Goal: Task Accomplishment & Management: Complete application form

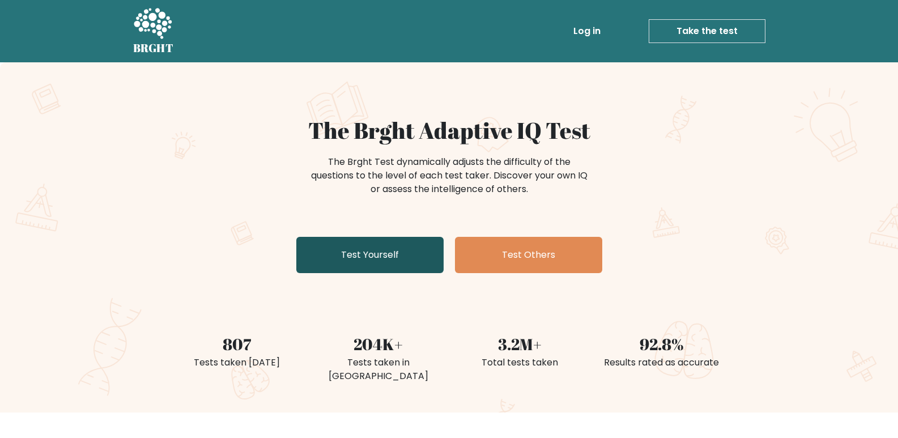
click at [331, 254] on link "Test Yourself" at bounding box center [369, 255] width 147 height 36
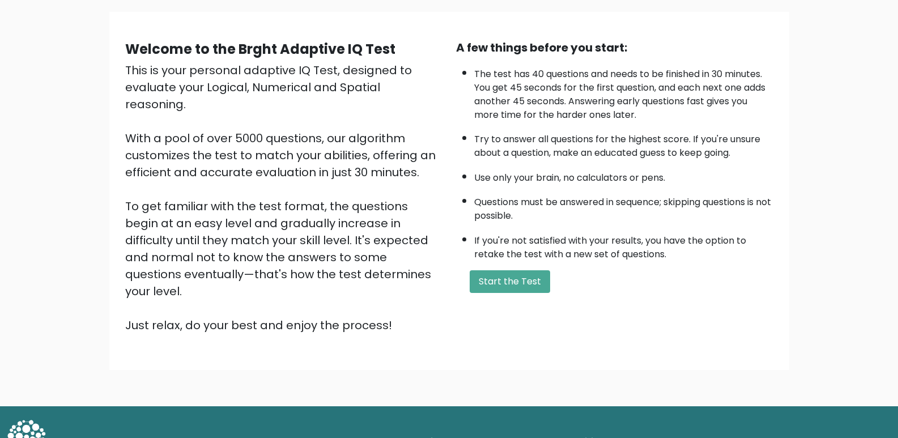
scroll to position [81, 0]
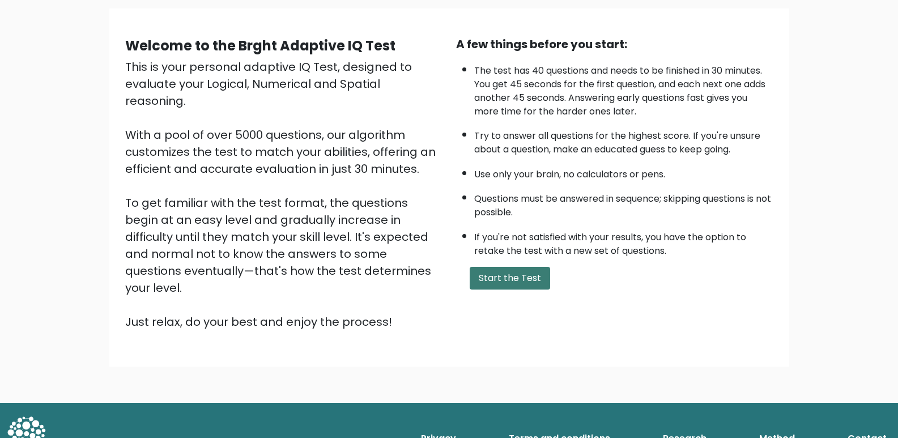
click at [497, 284] on button "Start the Test" at bounding box center [510, 278] width 80 height 23
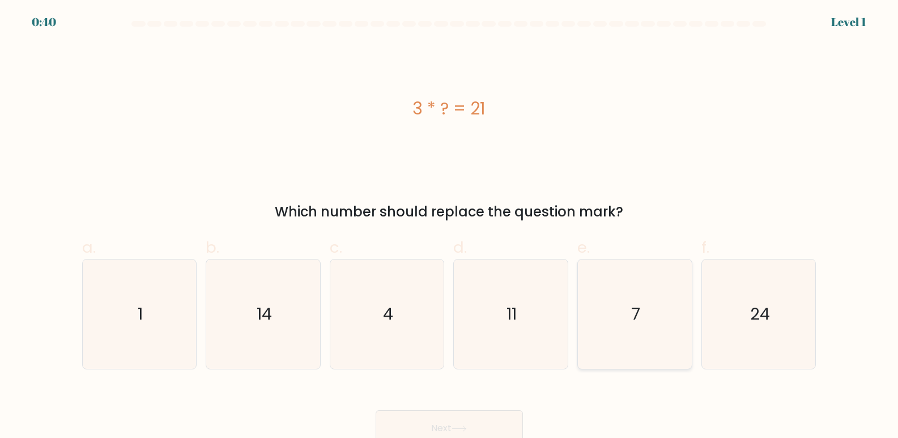
click at [638, 309] on text "7" at bounding box center [635, 314] width 9 height 23
click at [450, 227] on input "e. 7" at bounding box center [449, 222] width 1 height 7
radio input "true"
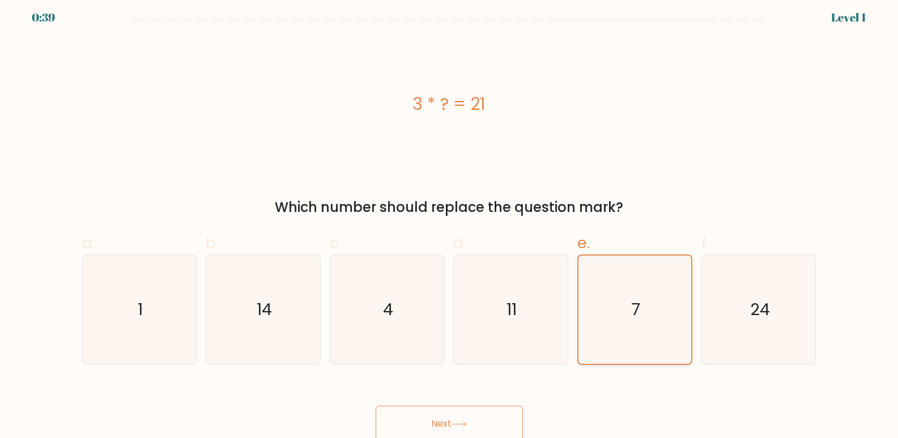
scroll to position [8, 0]
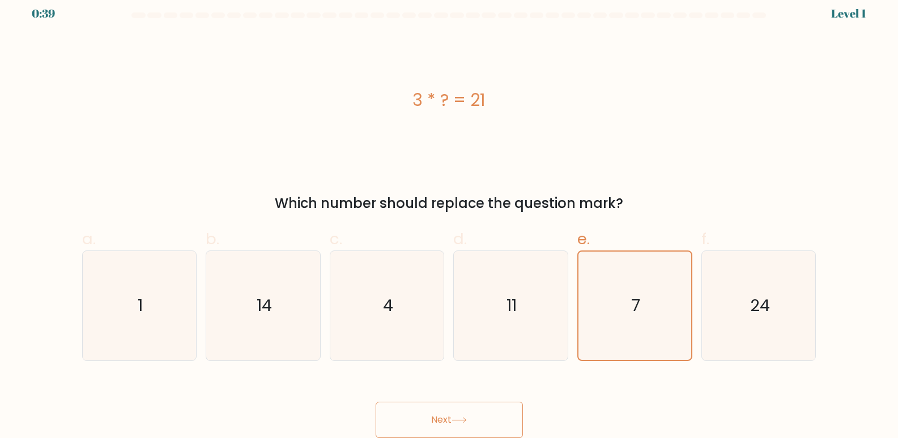
click at [487, 410] on button "Next" at bounding box center [449, 420] width 147 height 36
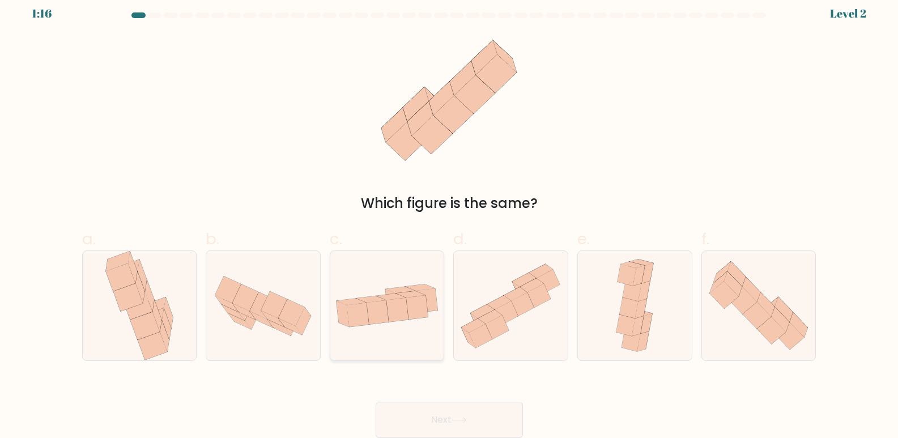
click at [423, 314] on icon at bounding box center [417, 308] width 22 height 24
click at [449, 218] on input "c." at bounding box center [449, 214] width 1 height 7
radio input "true"
click at [459, 414] on button "Next" at bounding box center [449, 420] width 147 height 36
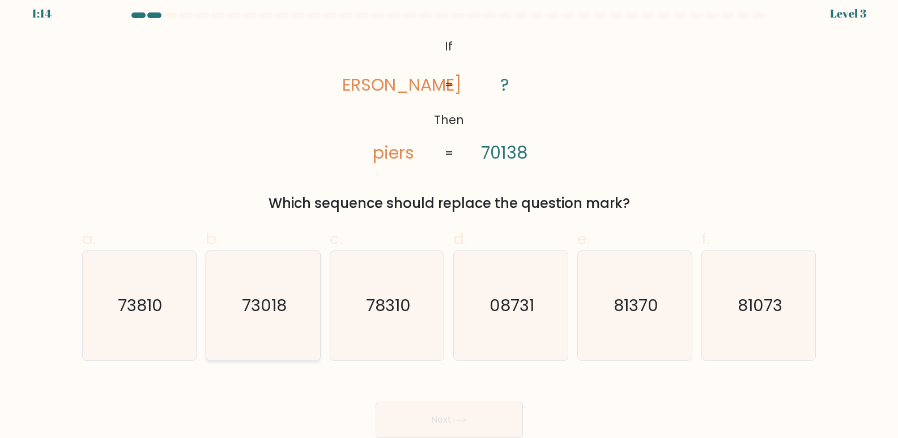
click at [302, 305] on icon "73018" at bounding box center [262, 305] width 109 height 109
click at [449, 218] on input "b. 73018" at bounding box center [449, 214] width 1 height 7
radio input "true"
click at [462, 414] on button "Next" at bounding box center [449, 420] width 147 height 36
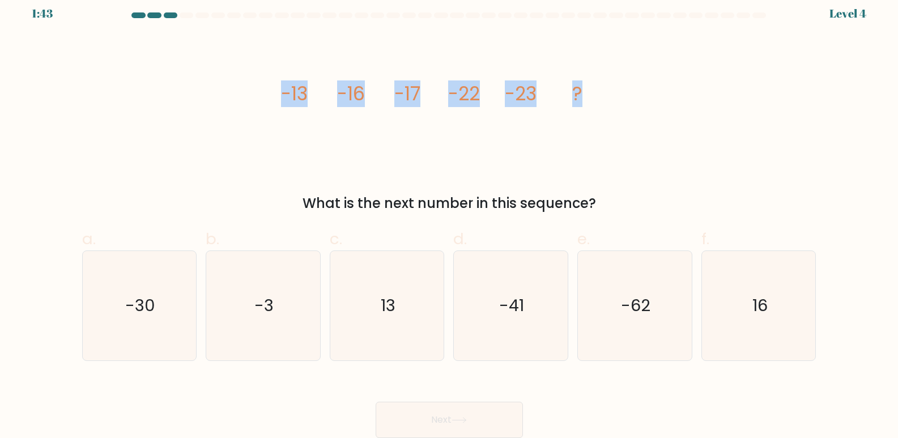
drag, startPoint x: 281, startPoint y: 86, endPoint x: 692, endPoint y: 120, distance: 412.1
click at [692, 120] on div "image/svg+xml -13 -16 -17 -22 -23 ? What is the next number in this sequence?" at bounding box center [449, 124] width 748 height 179
copy g "-13 -16 -17 -22 -23 ?"
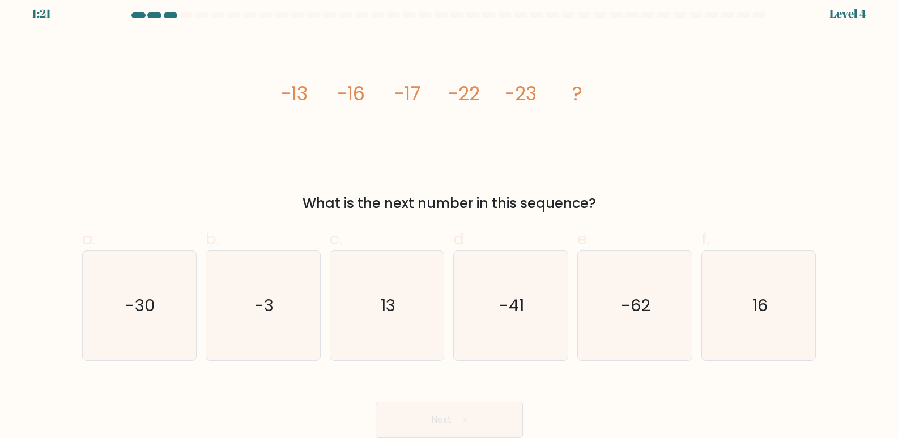
click at [135, 316] on text "-30" at bounding box center [140, 306] width 30 height 23
click at [449, 218] on input "a. -30" at bounding box center [449, 214] width 1 height 7
radio input "true"
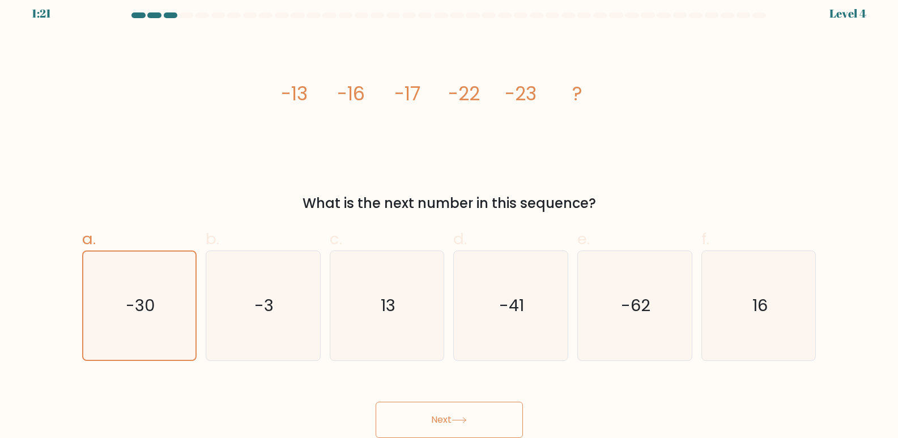
click at [427, 414] on button "Next" at bounding box center [449, 420] width 147 height 36
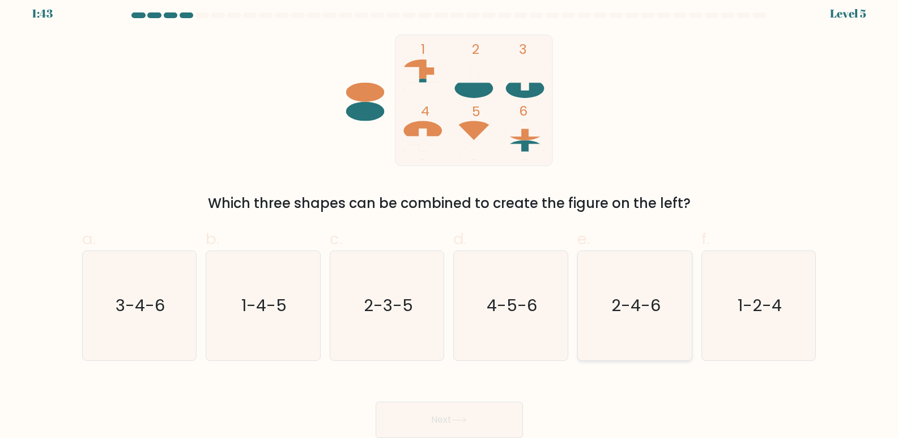
click at [667, 326] on icon "2-4-6" at bounding box center [634, 305] width 109 height 109
click at [450, 218] on input "e. 2-4-6" at bounding box center [449, 214] width 1 height 7
radio input "true"
click at [504, 407] on button "Next" at bounding box center [449, 420] width 147 height 36
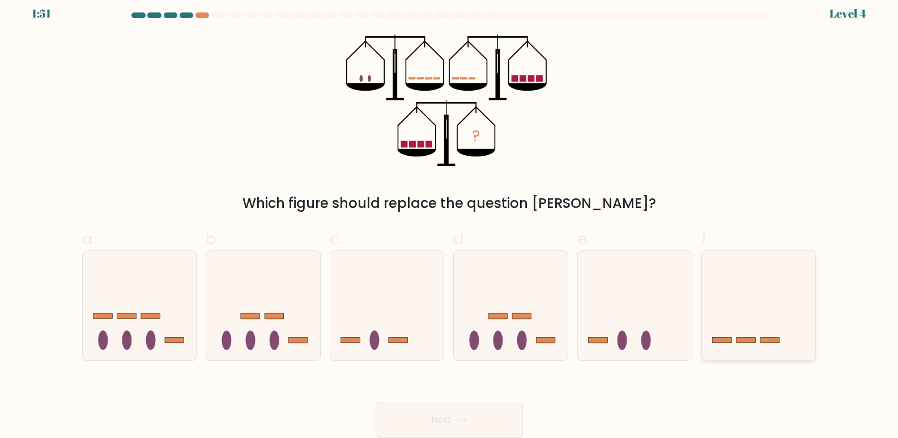
click at [746, 313] on icon at bounding box center [759, 306] width 114 height 94
click at [450, 218] on input "f." at bounding box center [449, 214] width 1 height 7
radio input "true"
click at [450, 412] on button "Next" at bounding box center [449, 420] width 147 height 36
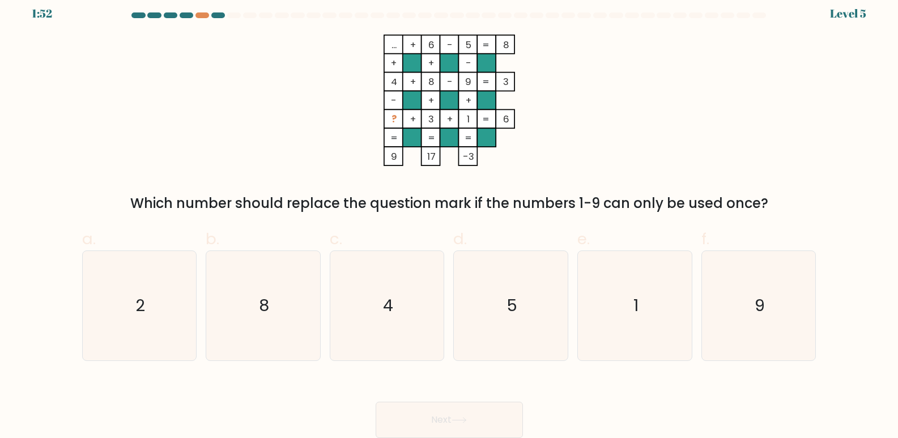
drag, startPoint x: 135, startPoint y: 189, endPoint x: 763, endPoint y: 197, distance: 628.3
click at [763, 197] on div "... + 6 - 5 8 + + - 4 + 8 - 9 3 - + + ? + 3 + 1 = 6 = = = = 9 17 -3 = Which num…" at bounding box center [449, 124] width 748 height 179
click at [763, 197] on div "Which number should replace the question mark if the numbers 1-9 can only be us…" at bounding box center [449, 203] width 721 height 20
click at [158, 283] on icon "2" at bounding box center [138, 305] width 109 height 109
click at [449, 218] on input "a. 2" at bounding box center [449, 214] width 1 height 7
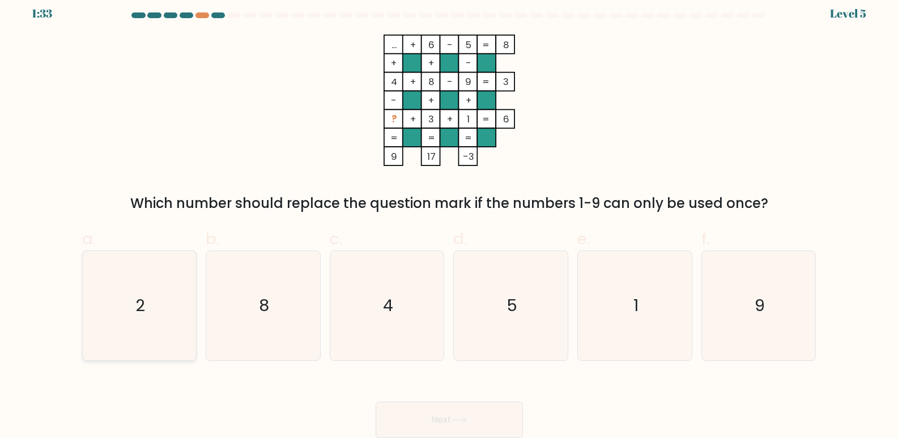
radio input "true"
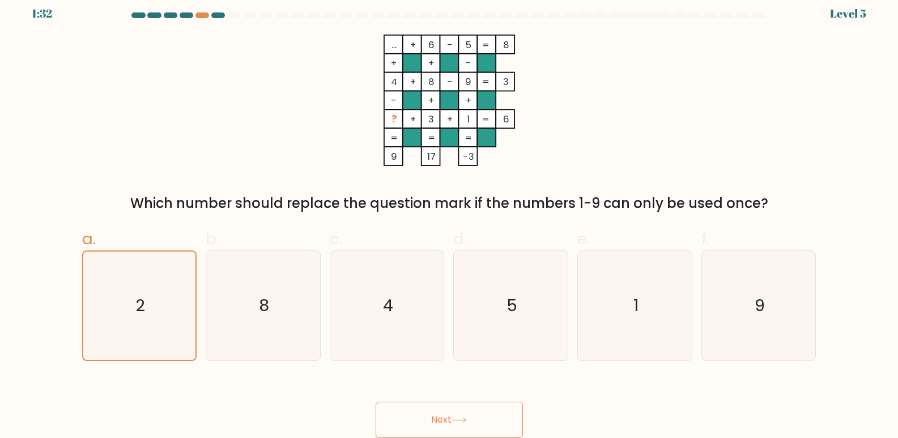
click at [459, 420] on icon at bounding box center [459, 420] width 15 height 6
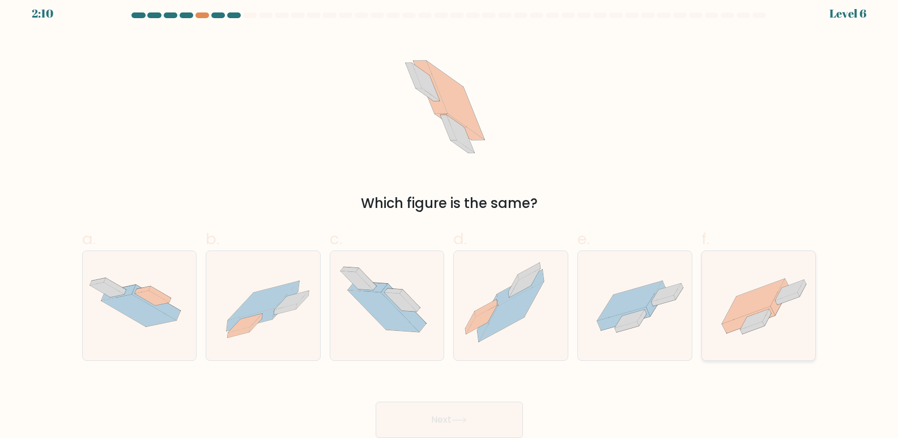
click at [779, 312] on icon at bounding box center [759, 305] width 114 height 85
click at [450, 218] on input "f." at bounding box center [449, 214] width 1 height 7
radio input "true"
click at [479, 428] on button "Next" at bounding box center [449, 420] width 147 height 36
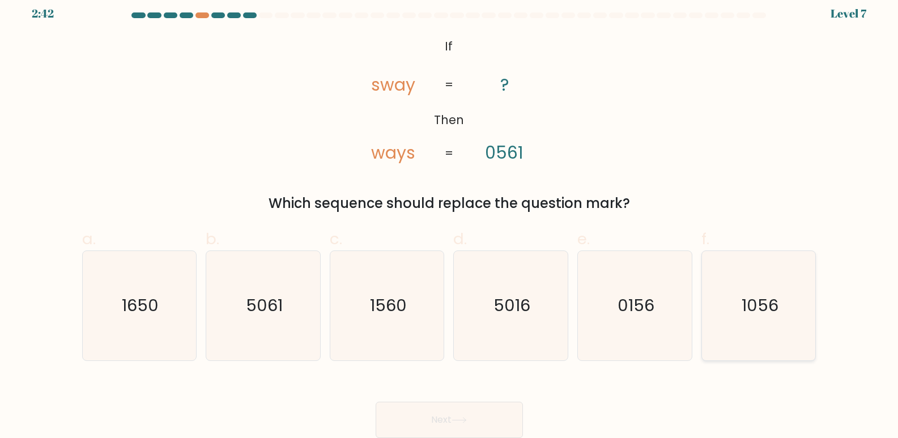
click at [746, 313] on text "1056" at bounding box center [760, 306] width 37 height 23
click at [450, 218] on input "f. 1056" at bounding box center [449, 214] width 1 height 7
radio input "true"
click at [491, 407] on button "Next" at bounding box center [449, 420] width 147 height 36
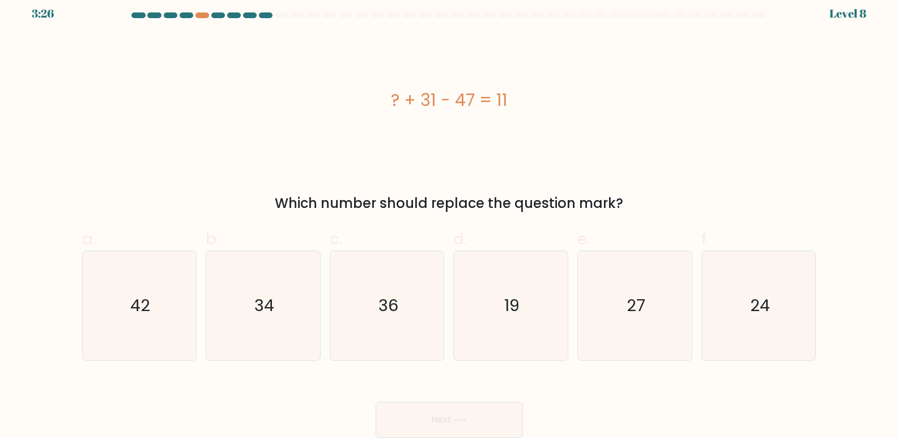
drag, startPoint x: 379, startPoint y: 102, endPoint x: 613, endPoint y: 104, distance: 234.0
click at [613, 104] on div "? + 31 - 47 = 11" at bounding box center [449, 99] width 734 height 25
click at [590, 110] on div "? + 31 - 47 = 11" at bounding box center [449, 99] width 734 height 25
drag, startPoint x: 341, startPoint y: 92, endPoint x: 522, endPoint y: 117, distance: 183.1
click at [522, 117] on div "? + 31 - 47 = 11" at bounding box center [449, 100] width 734 height 131
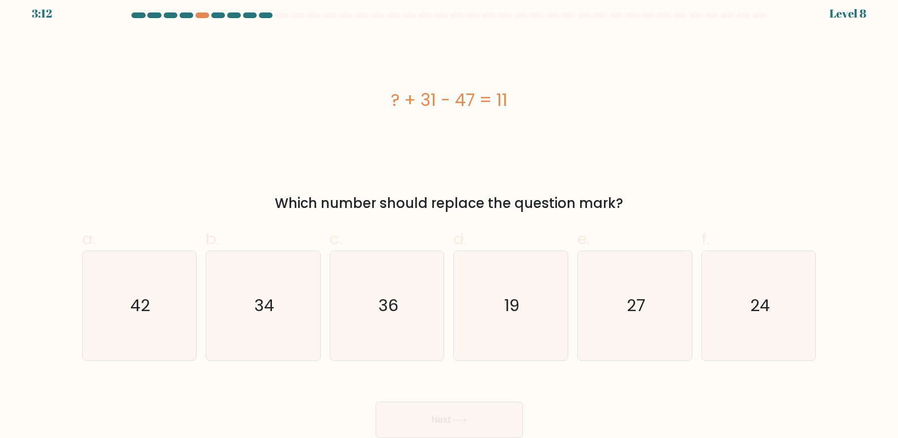
copy div "? + 31 - 47 = 11"
click at [601, 308] on icon "27" at bounding box center [634, 305] width 109 height 109
click at [450, 218] on input "e. 27" at bounding box center [449, 214] width 1 height 7
radio input "true"
click at [418, 412] on button "Next" at bounding box center [449, 420] width 147 height 36
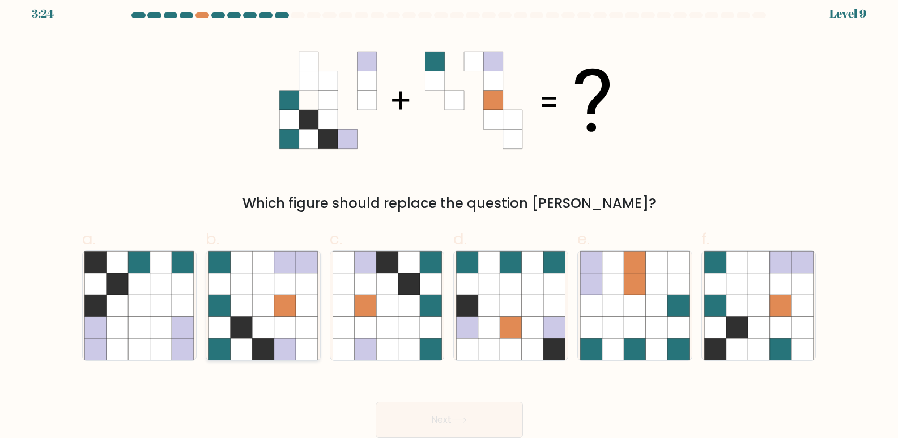
click at [310, 306] on icon at bounding box center [307, 306] width 22 height 22
click at [449, 218] on input "b." at bounding box center [449, 214] width 1 height 7
radio input "true"
click at [404, 423] on button "Next" at bounding box center [449, 420] width 147 height 36
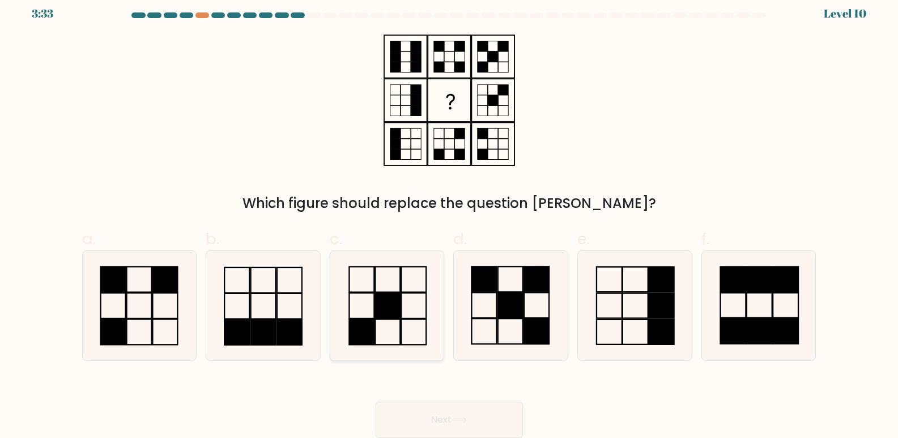
click at [391, 326] on icon at bounding box center [387, 305] width 109 height 109
click at [449, 218] on input "c." at bounding box center [449, 214] width 1 height 7
radio input "true"
click at [491, 414] on button "Next" at bounding box center [449, 420] width 147 height 36
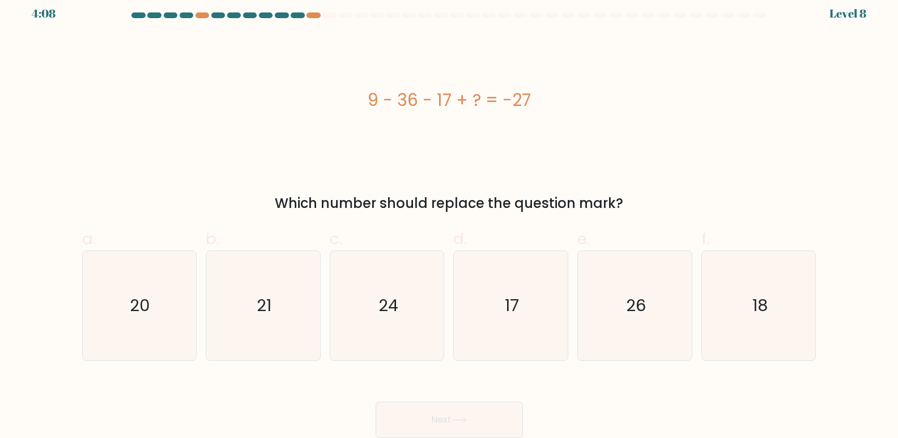
drag, startPoint x: 434, startPoint y: 113, endPoint x: 649, endPoint y: 55, distance: 222.5
click at [667, 120] on div "9 - 36 - 17 + ? = -27" at bounding box center [449, 100] width 734 height 131
copy div "9 - 36 - 17 + ? = -27"
click at [532, 313] on icon "17" at bounding box center [510, 305] width 109 height 109
click at [450, 218] on input "d. 17" at bounding box center [449, 214] width 1 height 7
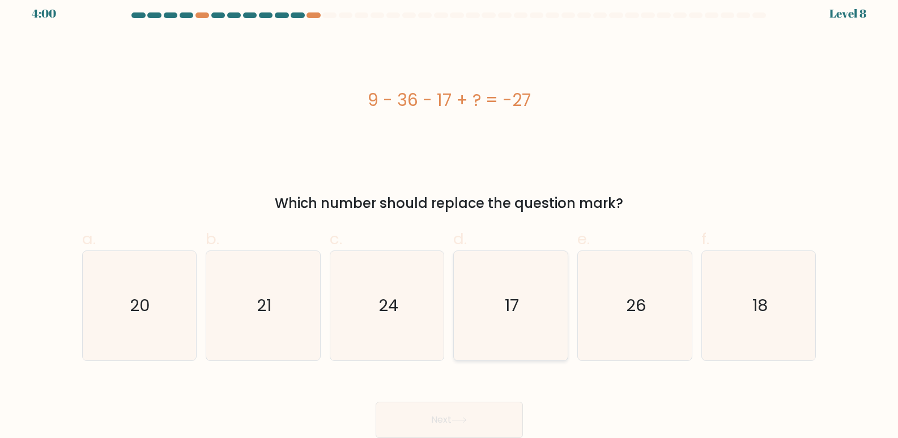
radio input "true"
click at [471, 406] on button "Next" at bounding box center [449, 420] width 147 height 36
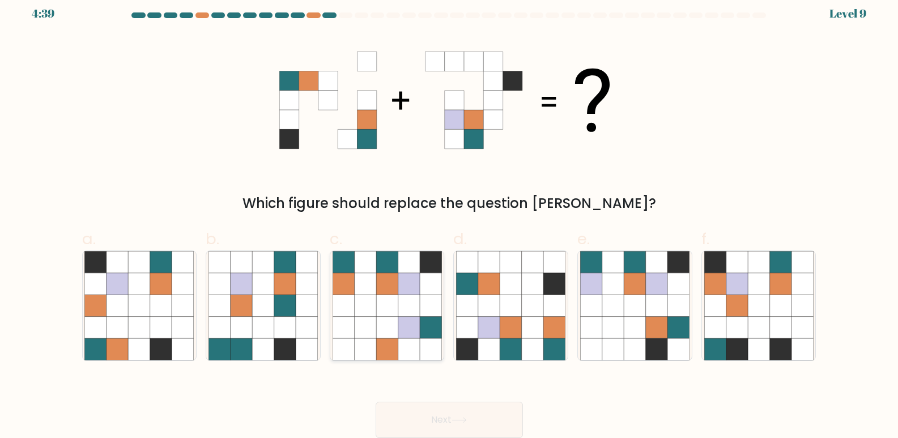
click at [407, 312] on icon at bounding box center [409, 306] width 22 height 22
click at [449, 218] on input "c." at bounding box center [449, 214] width 1 height 7
radio input "true"
click at [475, 425] on button "Next" at bounding box center [449, 420] width 147 height 36
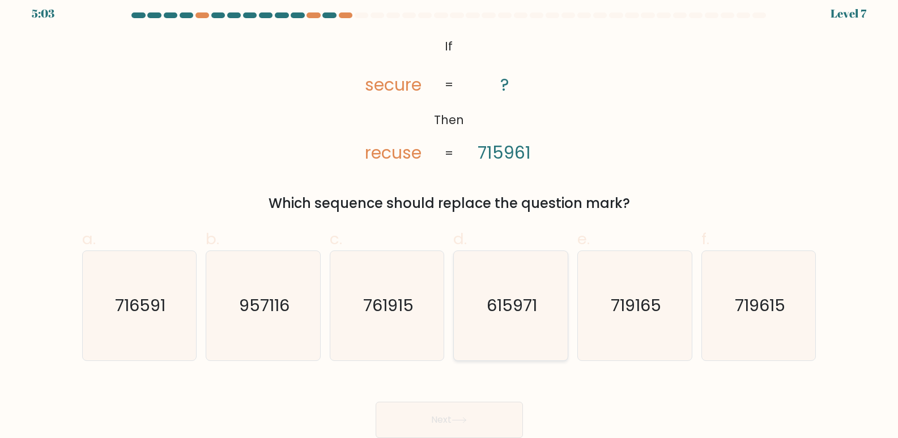
click at [512, 310] on text "615971" at bounding box center [512, 306] width 50 height 23
click at [450, 218] on input "d. 615971" at bounding box center [449, 214] width 1 height 7
radio input "true"
click at [480, 412] on button "Next" at bounding box center [449, 420] width 147 height 36
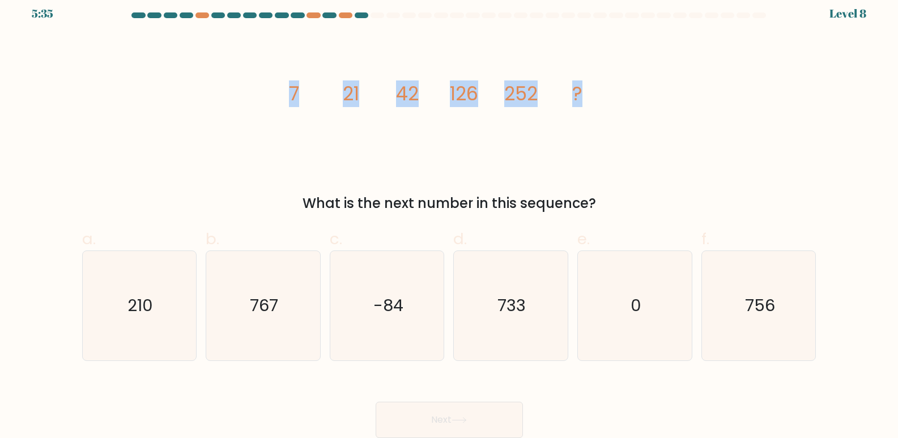
drag, startPoint x: 345, startPoint y: 90, endPoint x: 604, endPoint y: 100, distance: 259.1
click at [604, 100] on div "image/svg+xml 7 21 42 126 252 ? What is the next number in this sequence?" at bounding box center [449, 124] width 748 height 179
copy g "7 21 42 126 252 ?"
drag, startPoint x: 680, startPoint y: 165, endPoint x: 681, endPoint y: 115, distance: 50.4
click at [681, 164] on div "image/svg+xml 7 21 42 126 252 ? What is the next number in this sequence?" at bounding box center [449, 124] width 748 height 179
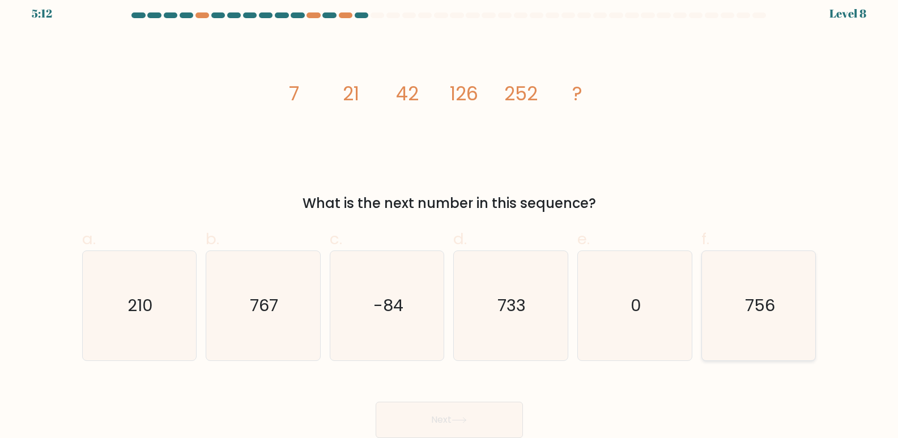
click at [734, 309] on icon "756" at bounding box center [758, 305] width 109 height 109
click at [450, 218] on input "f. 756" at bounding box center [449, 214] width 1 height 7
radio input "true"
click at [512, 403] on button "Next" at bounding box center [449, 420] width 147 height 36
click at [504, 416] on button "Next" at bounding box center [449, 420] width 147 height 36
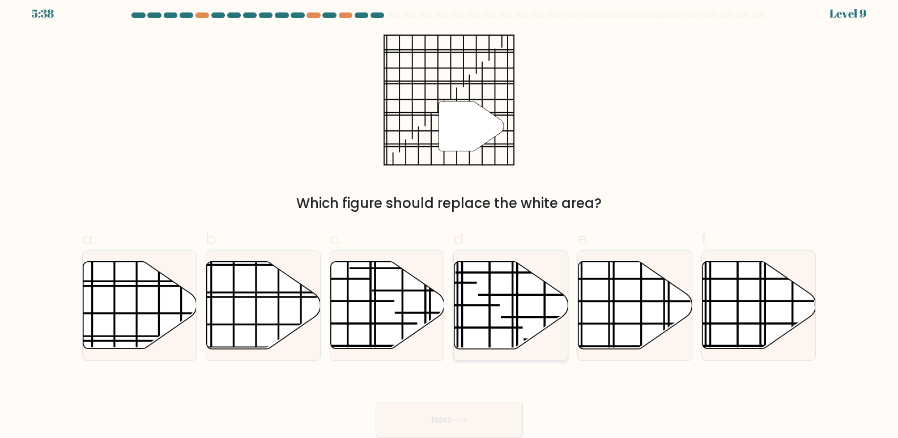
click at [517, 333] on line at bounding box center [517, 352] width 0 height 227
click at [450, 218] on input "d." at bounding box center [449, 214] width 1 height 7
radio input "true"
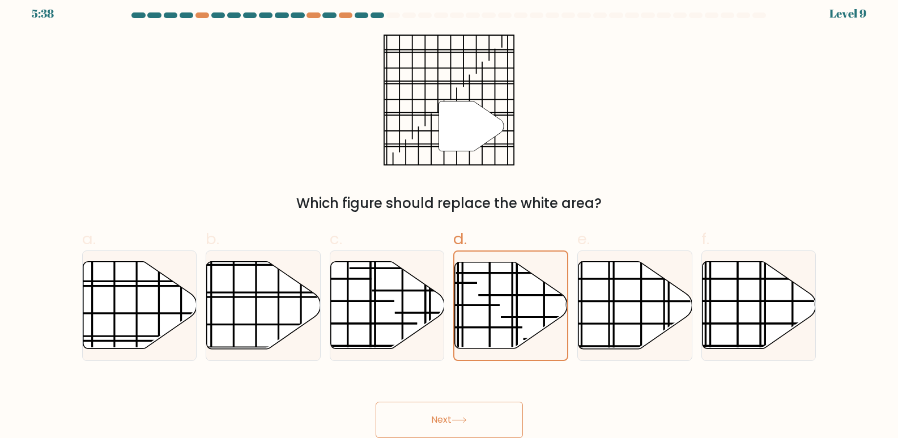
click at [499, 424] on button "Next" at bounding box center [449, 420] width 147 height 36
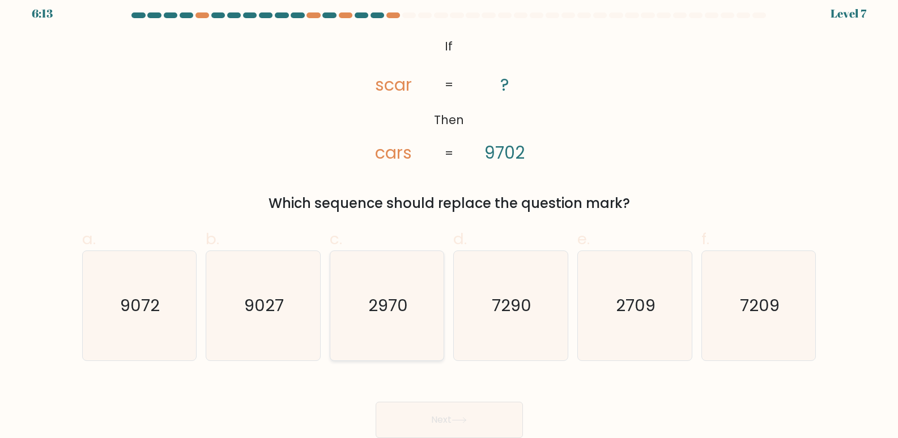
click at [399, 312] on text "2970" at bounding box center [388, 306] width 40 height 23
click at [449, 218] on input "c. 2970" at bounding box center [449, 214] width 1 height 7
radio input "true"
click at [449, 413] on button "Next" at bounding box center [449, 420] width 147 height 36
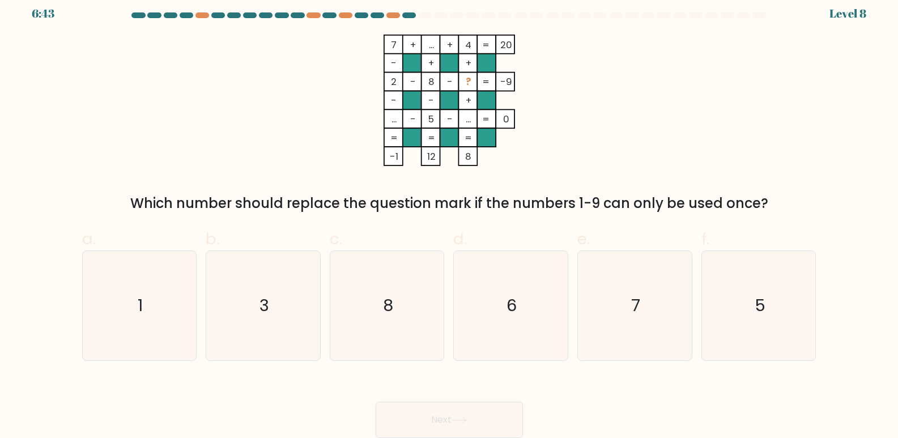
drag, startPoint x: 136, startPoint y: 185, endPoint x: 778, endPoint y: 194, distance: 642.5
click at [778, 194] on div "7 + ... + 4 20 - + + 2 - 8 - ? -9 - - + ... - 5 - ... = 0 = = = = -1 12 8 = Whi…" at bounding box center [449, 124] width 748 height 179
click at [778, 194] on div "Which number should replace the question mark if the numbers 1-9 can only be us…" at bounding box center [449, 203] width 721 height 20
click at [280, 316] on icon "3" at bounding box center [262, 305] width 109 height 109
click at [449, 218] on input "b. 3" at bounding box center [449, 214] width 1 height 7
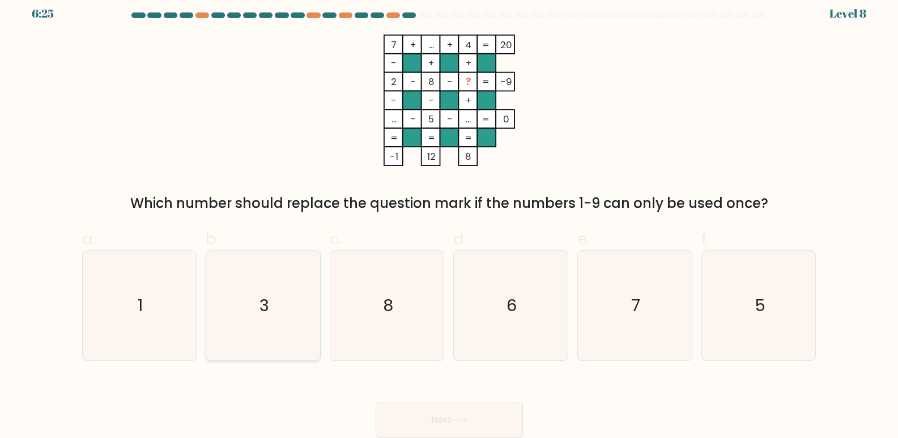
radio input "true"
click at [486, 426] on button "Next" at bounding box center [449, 420] width 147 height 36
click at [484, 418] on button "Next" at bounding box center [449, 420] width 147 height 36
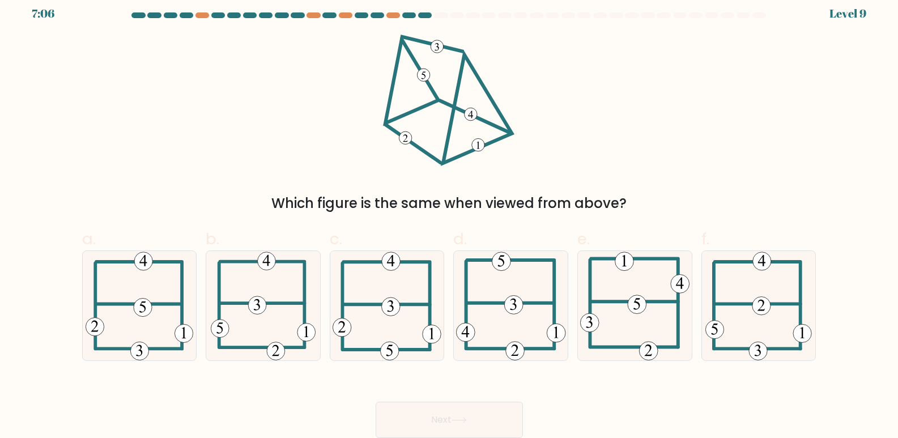
drag, startPoint x: 270, startPoint y: 202, endPoint x: 669, endPoint y: 205, distance: 399.4
click at [669, 205] on div "Which figure is the same when viewed from above?" at bounding box center [449, 203] width 721 height 20
click at [507, 301] on 473 at bounding box center [513, 305] width 19 height 19
click at [450, 218] on input "d." at bounding box center [449, 214] width 1 height 7
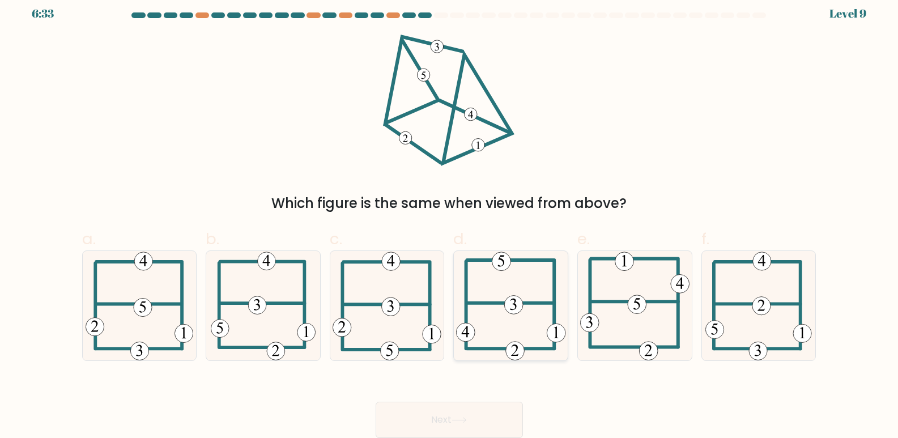
radio input "true"
click at [498, 415] on button "Next" at bounding box center [449, 420] width 147 height 36
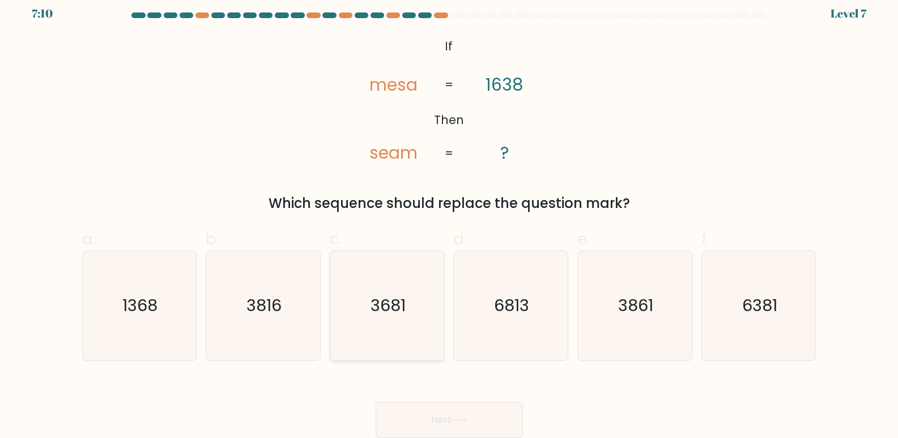
click at [402, 305] on text "3681" at bounding box center [388, 306] width 35 height 23
click at [449, 218] on input "c. 3681" at bounding box center [449, 214] width 1 height 7
radio input "true"
click at [419, 416] on button "Next" at bounding box center [449, 420] width 147 height 36
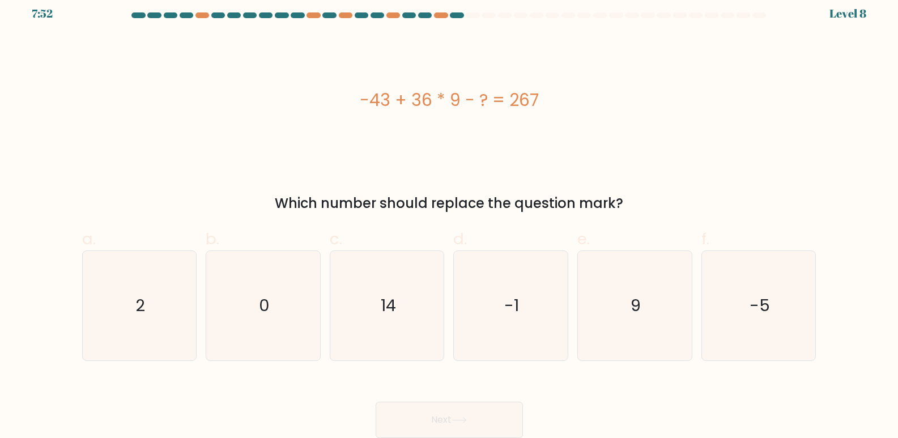
drag, startPoint x: 330, startPoint y: 89, endPoint x: 616, endPoint y: 102, distance: 286.4
click at [616, 102] on div "-43 + 36 * 9 - ? = 267" at bounding box center [449, 99] width 734 height 25
copy div "-43 + 36 * 9 - ? = 267"
click at [429, 311] on icon "14" at bounding box center [387, 305] width 109 height 109
click at [449, 218] on input "c. 14" at bounding box center [449, 214] width 1 height 7
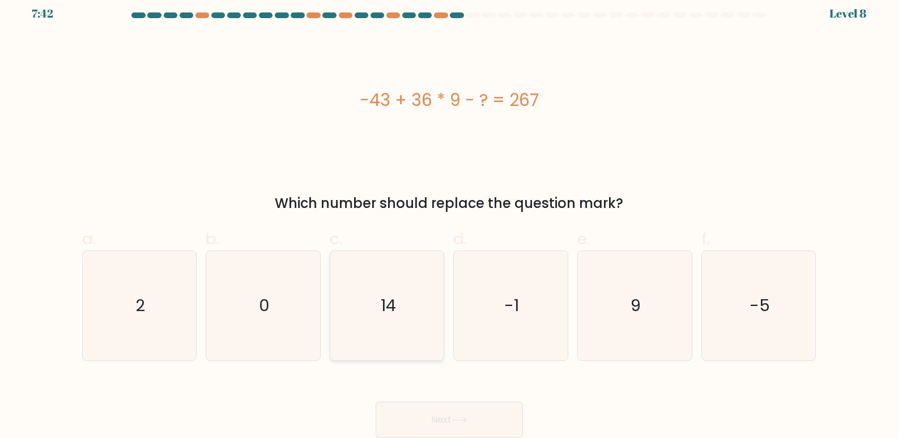
radio input "true"
click at [487, 415] on button "Next" at bounding box center [449, 420] width 147 height 36
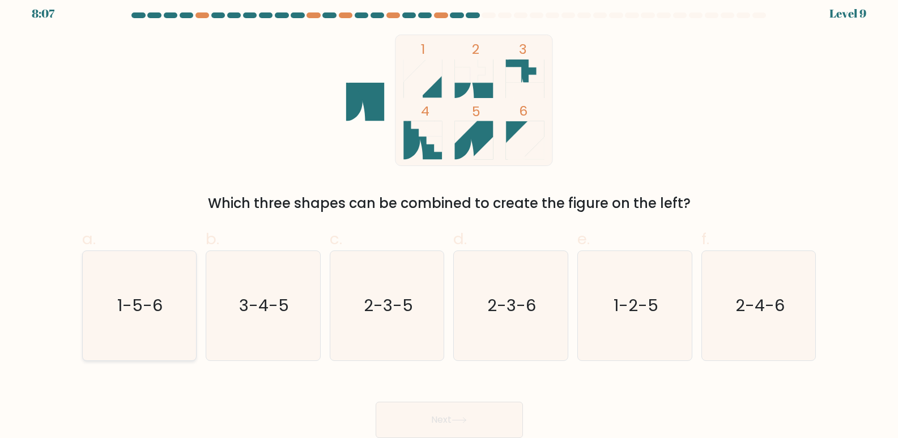
click at [161, 310] on text "1-5-6" at bounding box center [140, 306] width 45 height 23
click at [449, 218] on input "a. 1-5-6" at bounding box center [449, 214] width 1 height 7
radio input "true"
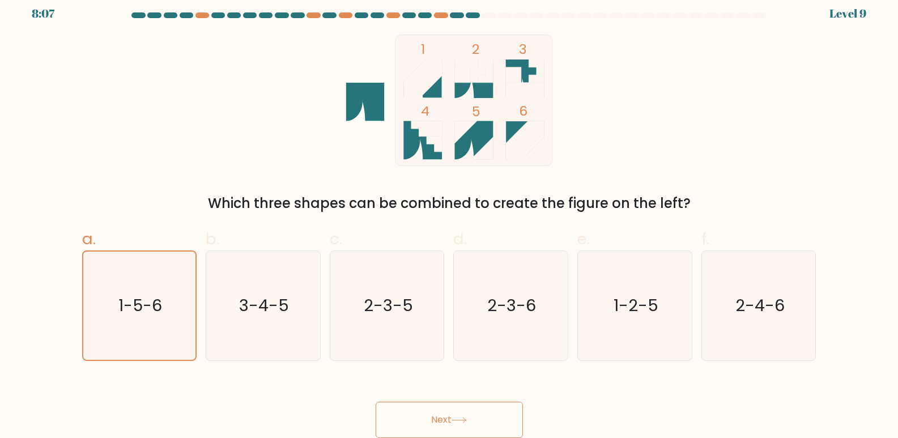
click at [496, 419] on button "Next" at bounding box center [449, 420] width 147 height 36
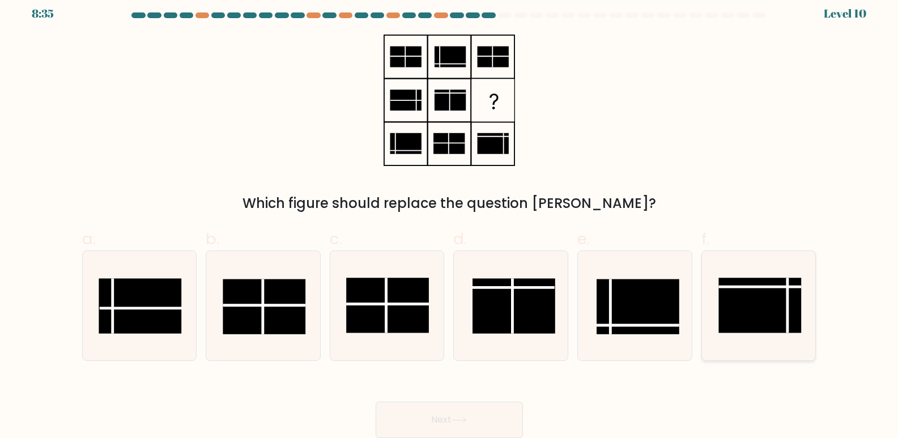
click at [753, 315] on rect at bounding box center [759, 305] width 83 height 55
click at [450, 218] on input "f." at bounding box center [449, 214] width 1 height 7
radio input "true"
click at [490, 407] on button "Next" at bounding box center [449, 420] width 147 height 36
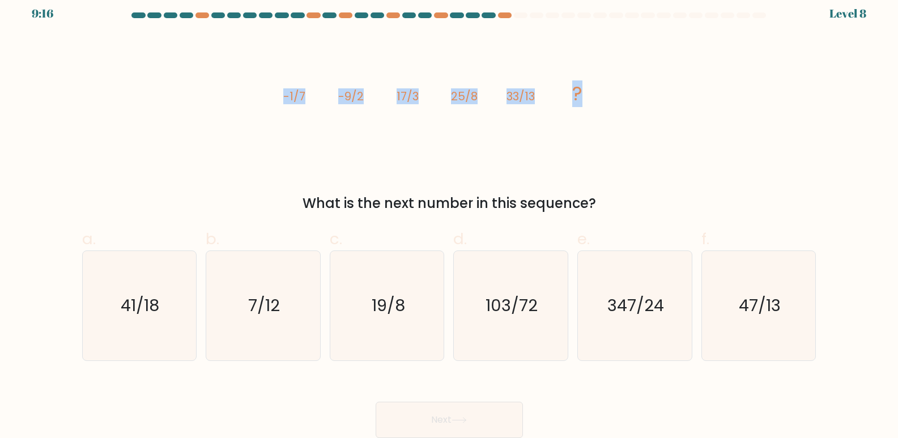
drag, startPoint x: 238, startPoint y: 87, endPoint x: 759, endPoint y: 93, distance: 520.7
click at [759, 93] on div "image/svg+xml -1/7 -9/2 17/3 25/8 33/13 ? What is the next number in this seque…" at bounding box center [449, 124] width 748 height 179
copy g "-1/7 -9/2 17/3 25/8 33/13 ?"
click at [738, 160] on div "image/svg+xml -1/7 -9/2 17/3 25/8 33/13 ? What is the next number in this seque…" at bounding box center [449, 124] width 748 height 179
click at [165, 306] on icon "41/18" at bounding box center [138, 305] width 109 height 109
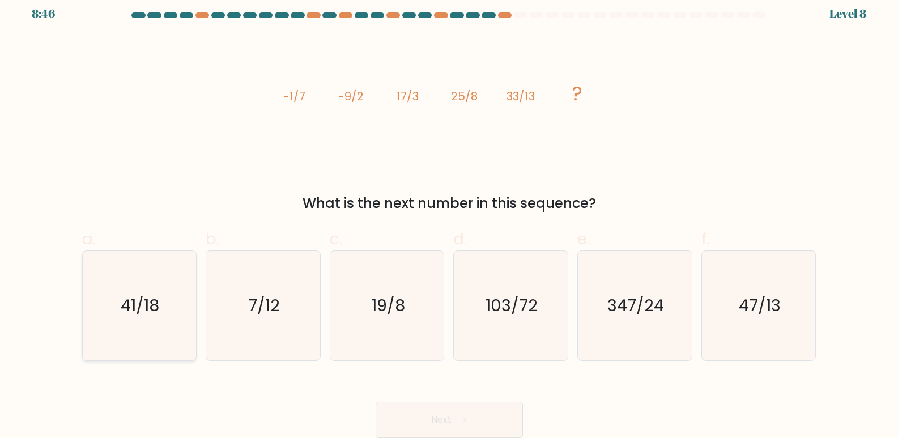
click at [449, 218] on input "a. 41/18" at bounding box center [449, 214] width 1 height 7
radio input "true"
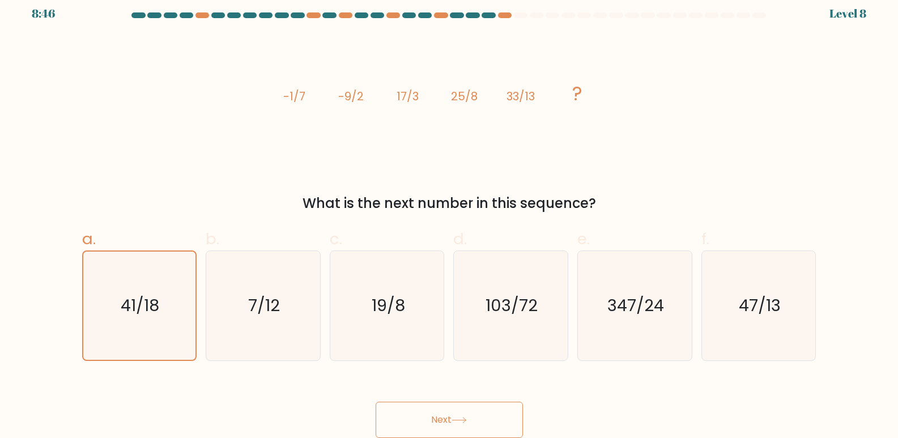
click at [472, 409] on button "Next" at bounding box center [449, 420] width 147 height 36
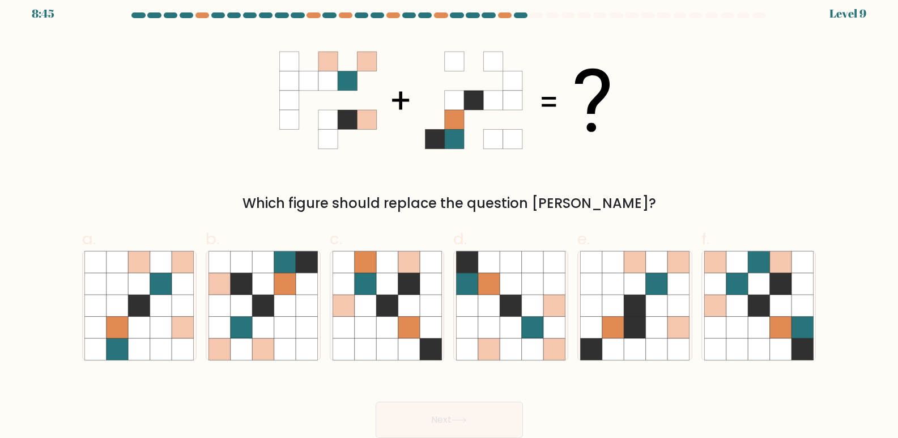
click at [464, 412] on button "Next" at bounding box center [449, 420] width 147 height 36
drag, startPoint x: 682, startPoint y: 203, endPoint x: 676, endPoint y: 202, distance: 5.8
click at [682, 202] on div "Which figure should replace the question mark?" at bounding box center [449, 203] width 721 height 20
click at [533, 309] on icon at bounding box center [533, 306] width 22 height 22
click at [450, 218] on input "d." at bounding box center [449, 214] width 1 height 7
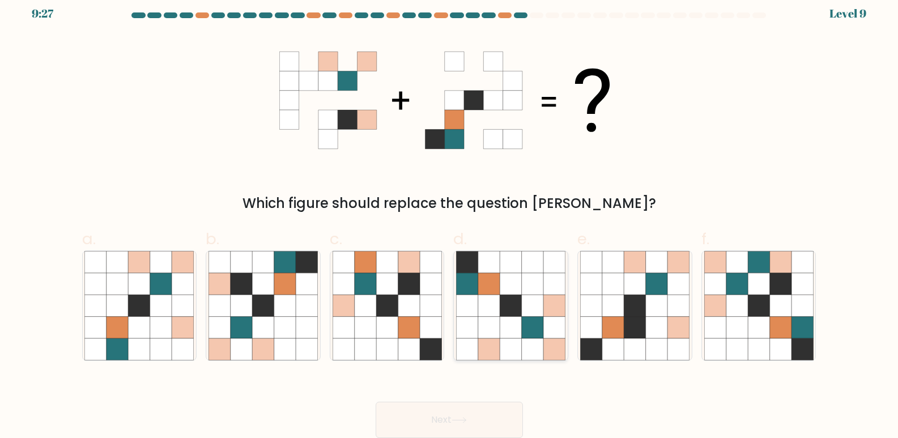
radio input "true"
click at [465, 414] on button "Next" at bounding box center [449, 420] width 147 height 36
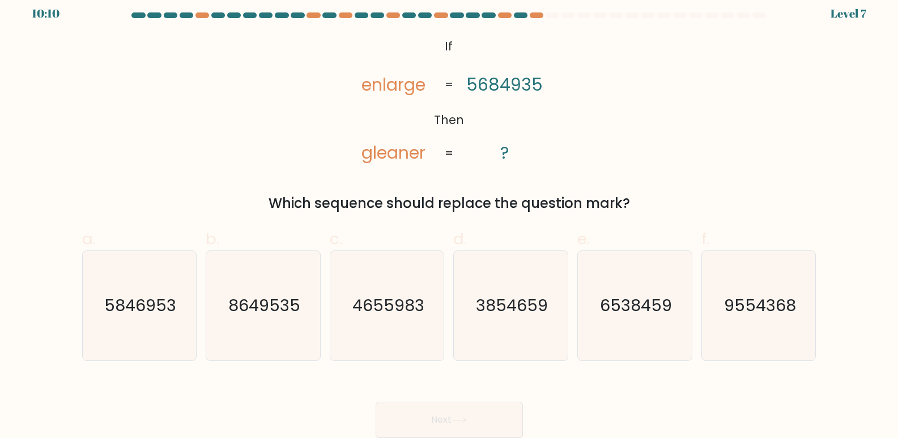
click at [569, 94] on div "@import url('https://fonts.googleapis.com/css?family=Abril+Fatface:400,100,100i…" at bounding box center [449, 124] width 748 height 179
click at [529, 88] on tspan "5684935" at bounding box center [504, 85] width 76 height 24
click at [493, 90] on tspan "5684935" at bounding box center [504, 85] width 76 height 24
click at [376, 157] on tspan "gleaner" at bounding box center [393, 152] width 64 height 24
click at [362, 91] on tspan "enlarge" at bounding box center [393, 85] width 64 height 24
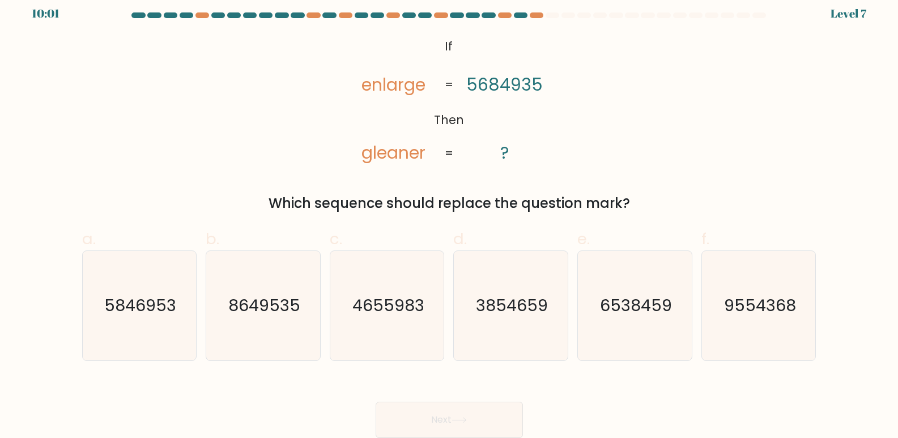
click at [531, 89] on tspan "5684935" at bounding box center [504, 85] width 76 height 24
click at [404, 83] on tspan "enlarge" at bounding box center [393, 85] width 64 height 24
click at [391, 154] on tspan "gleaner" at bounding box center [393, 152] width 64 height 24
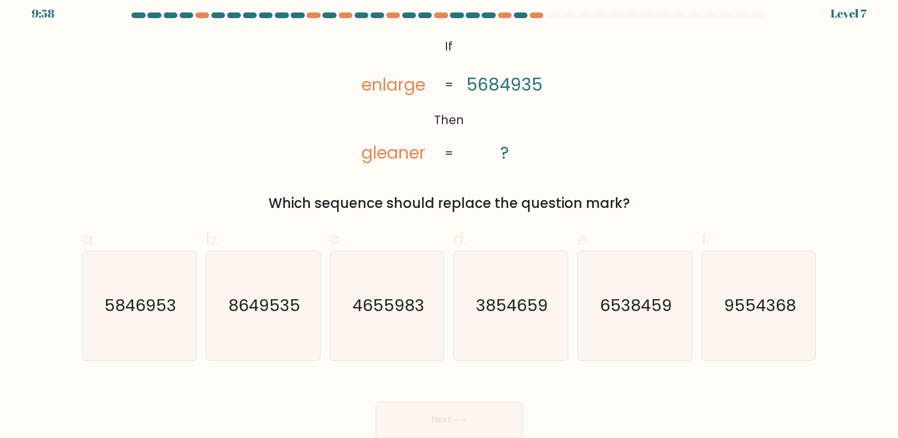
click at [393, 87] on tspan "enlarge" at bounding box center [393, 85] width 64 height 24
click at [506, 87] on tspan "5684935" at bounding box center [504, 85] width 76 height 24
click at [509, 316] on text "3854659" at bounding box center [512, 306] width 72 height 23
click at [450, 218] on input "d. 3854659" at bounding box center [449, 214] width 1 height 7
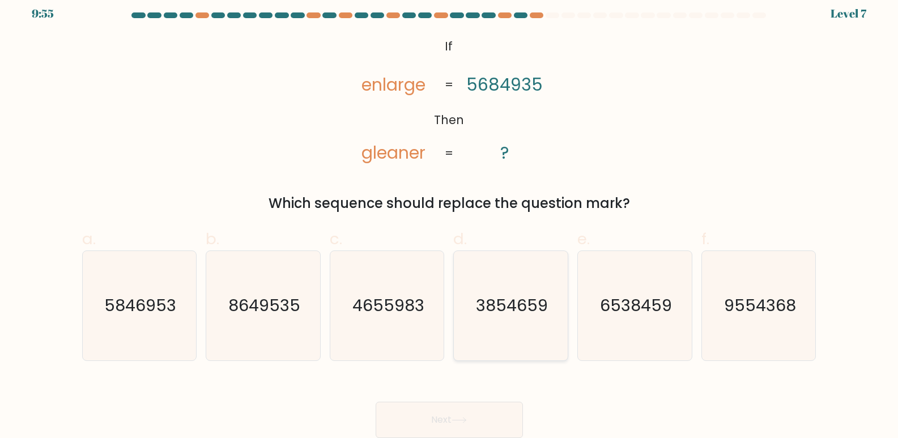
radio input "true"
click at [461, 404] on button "Next" at bounding box center [449, 420] width 147 height 36
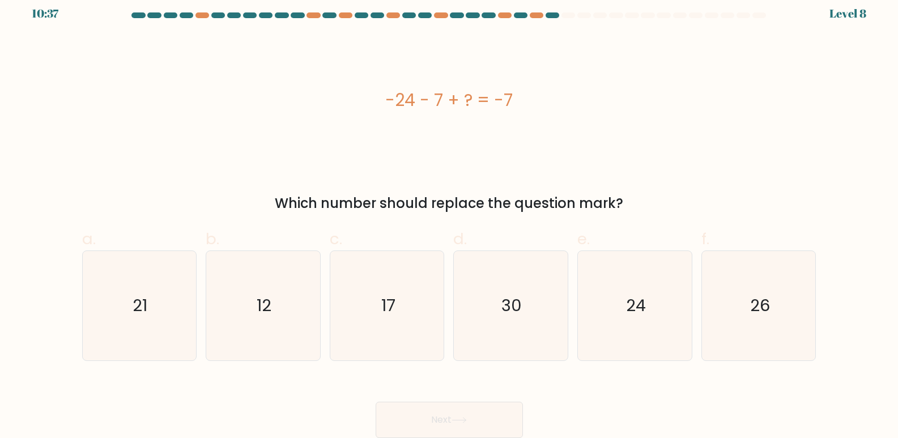
drag, startPoint x: 317, startPoint y: 89, endPoint x: 633, endPoint y: 114, distance: 317.1
click at [633, 114] on div "-24 - 7 + ? = -7" at bounding box center [449, 100] width 734 height 131
copy div "-24 - 7 + ? = -7"
click at [666, 293] on icon "24" at bounding box center [634, 305] width 109 height 109
click at [450, 218] on input "e. 24" at bounding box center [449, 214] width 1 height 7
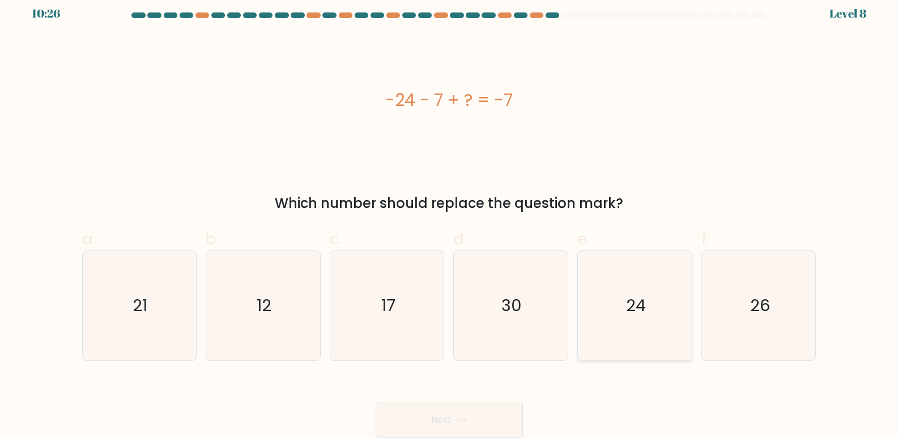
radio input "true"
click at [482, 421] on button "Next" at bounding box center [449, 420] width 147 height 36
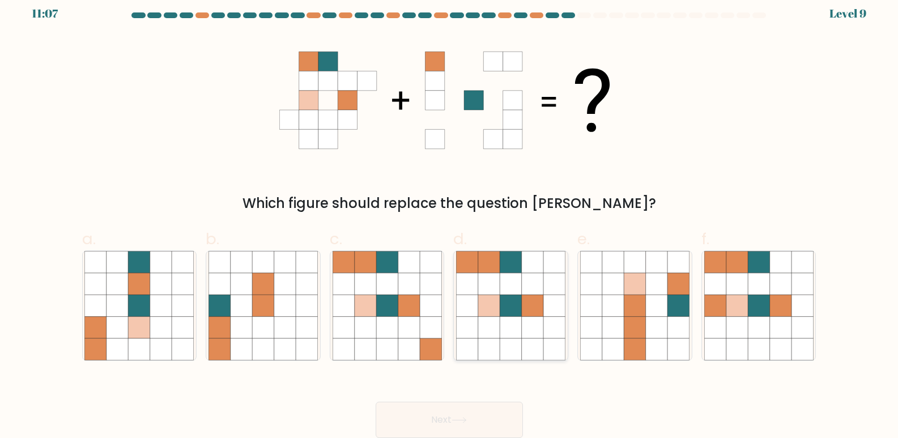
click at [546, 306] on icon at bounding box center [554, 306] width 22 height 22
click at [450, 218] on input "d." at bounding box center [449, 214] width 1 height 7
radio input "true"
click at [455, 421] on icon at bounding box center [459, 420] width 15 height 6
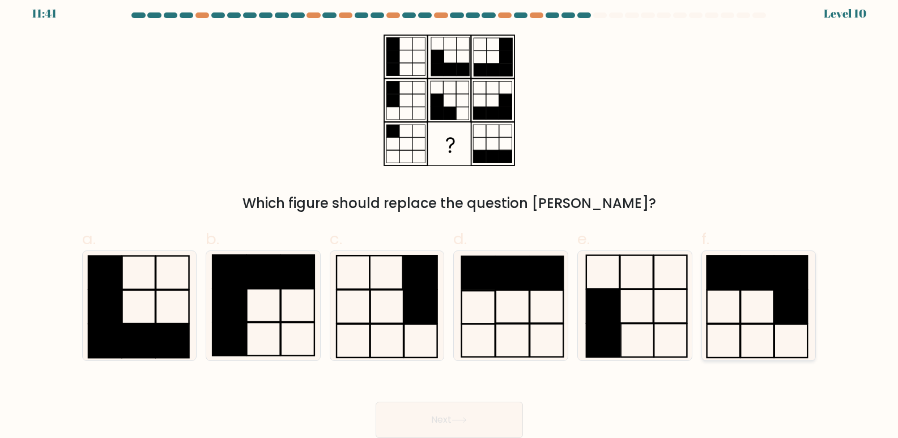
click at [720, 312] on icon at bounding box center [758, 305] width 109 height 109
click at [450, 218] on input "f." at bounding box center [449, 214] width 1 height 7
radio input "true"
click at [487, 418] on button "Next" at bounding box center [449, 420] width 147 height 36
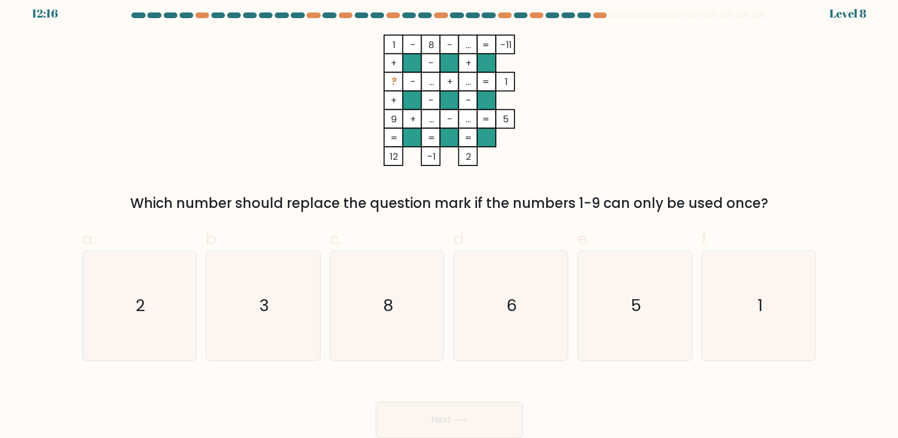
click at [395, 79] on tspan "?" at bounding box center [393, 81] width 5 height 13
click at [160, 324] on icon "2" at bounding box center [138, 305] width 109 height 109
click at [449, 218] on input "a. 2" at bounding box center [449, 214] width 1 height 7
radio input "true"
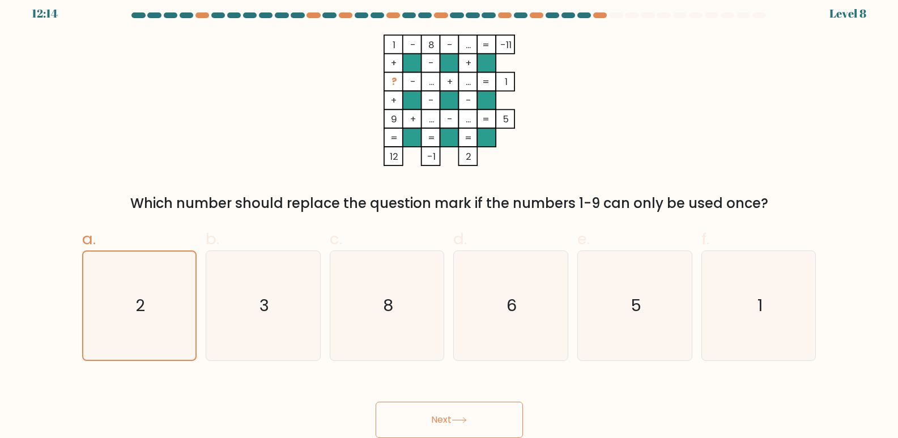
click at [436, 411] on button "Next" at bounding box center [449, 420] width 147 height 36
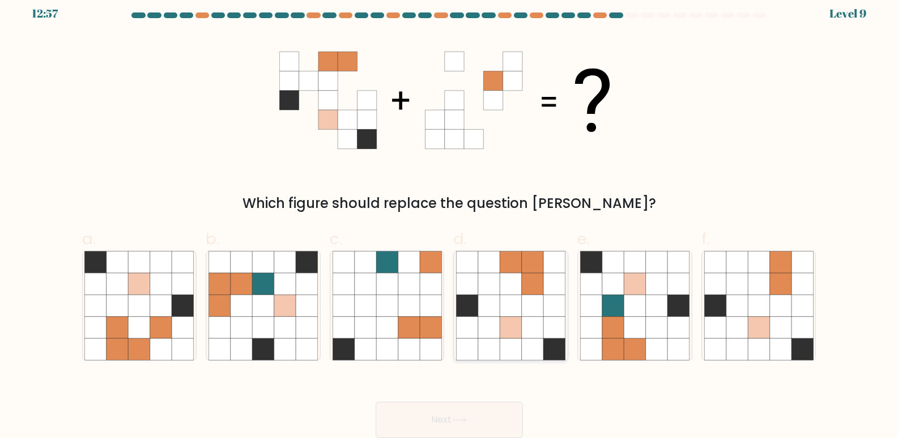
click at [523, 292] on icon at bounding box center [533, 284] width 22 height 22
click at [450, 218] on input "d." at bounding box center [449, 214] width 1 height 7
radio input "true"
click at [450, 419] on button "Next" at bounding box center [449, 420] width 147 height 36
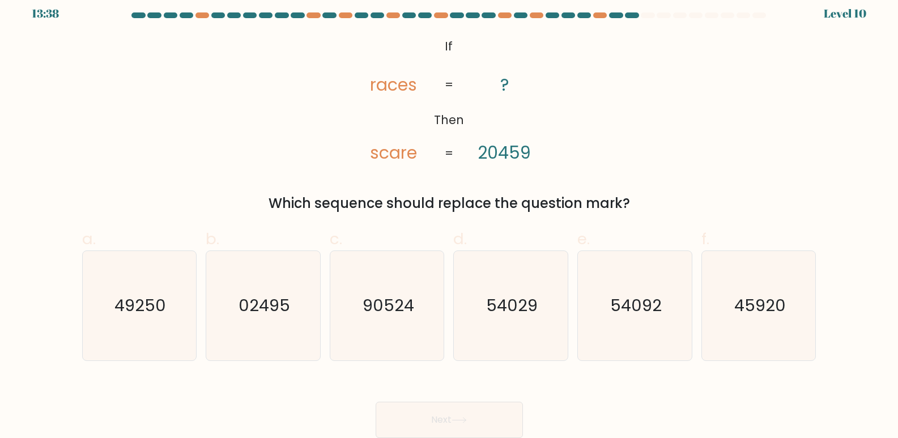
drag, startPoint x: 355, startPoint y: 100, endPoint x: 363, endPoint y: 77, distance: 24.4
click at [354, 100] on icon "@import url('https://fonts.googleapis.com/css?family=Abril+Fatface:400,100,100i…" at bounding box center [448, 100] width 213 height 131
click at [359, 83] on icon "@import url('https://fonts.googleapis.com/css?family=Abril+Fatface:400,100,100i…" at bounding box center [448, 100] width 213 height 131
click at [410, 82] on tspan "races" at bounding box center [393, 85] width 47 height 24
drag, startPoint x: 548, startPoint y: 153, endPoint x: 464, endPoint y: 163, distance: 84.4
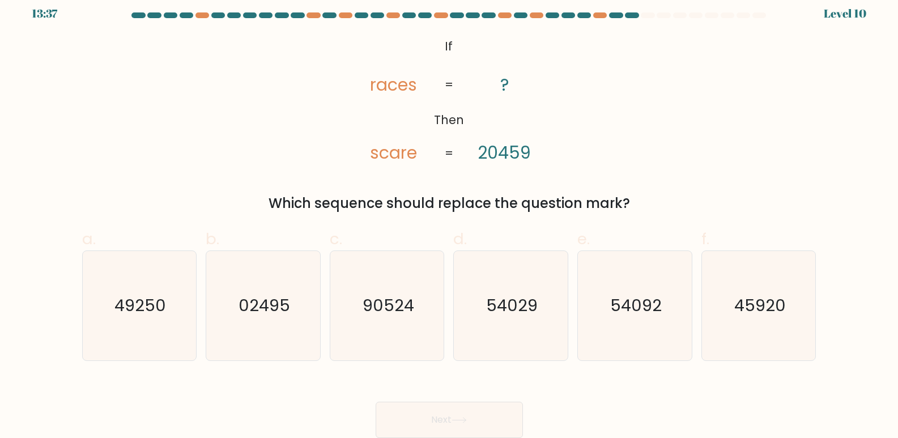
click at [545, 155] on icon "@import url('https://fonts.googleapis.com/css?family=Abril+Fatface:400,100,100i…" at bounding box center [448, 100] width 213 height 131
drag, startPoint x: 414, startPoint y: 164, endPoint x: 388, endPoint y: 156, distance: 27.8
click at [400, 164] on icon "@import url('https://fonts.googleapis.com/css?family=Abril+Fatface:400,100,100i…" at bounding box center [448, 100] width 213 height 131
click at [388, 156] on tspan "scare" at bounding box center [393, 152] width 47 height 24
click at [397, 144] on tspan "scare" at bounding box center [393, 152] width 47 height 24
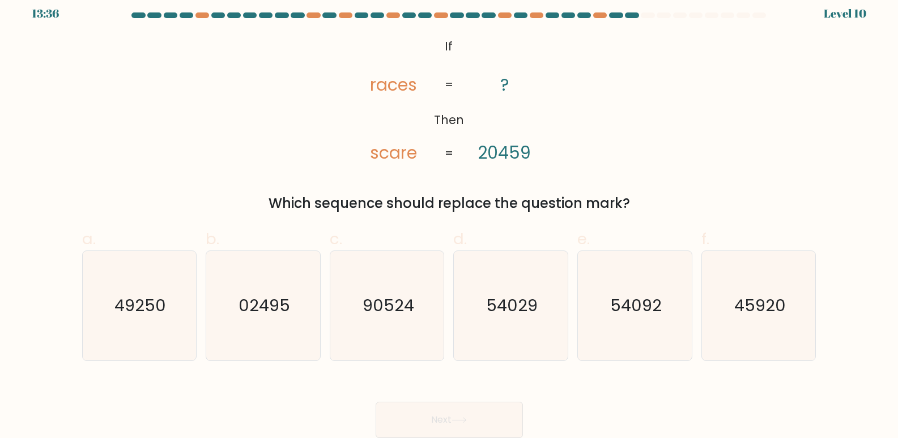
click at [407, 103] on icon "@import url('https://fonts.googleapis.com/css?family=Abril+Fatface:400,100,100i…" at bounding box center [448, 100] width 213 height 131
click at [480, 156] on icon "@import url('https://fonts.googleapis.com/css?family=Abril+Fatface:400,100,100i…" at bounding box center [448, 100] width 213 height 131
drag, startPoint x: 477, startPoint y: 174, endPoint x: 383, endPoint y: 168, distance: 94.3
click at [475, 175] on div "@import url('https://fonts.googleapis.com/css?family=Abril+Fatface:400,100,100i…" at bounding box center [449, 124] width 748 height 179
click at [374, 167] on div "@import url('https://fonts.googleapis.com/css?family=Abril+Fatface:400,100,100i…" at bounding box center [449, 124] width 748 height 179
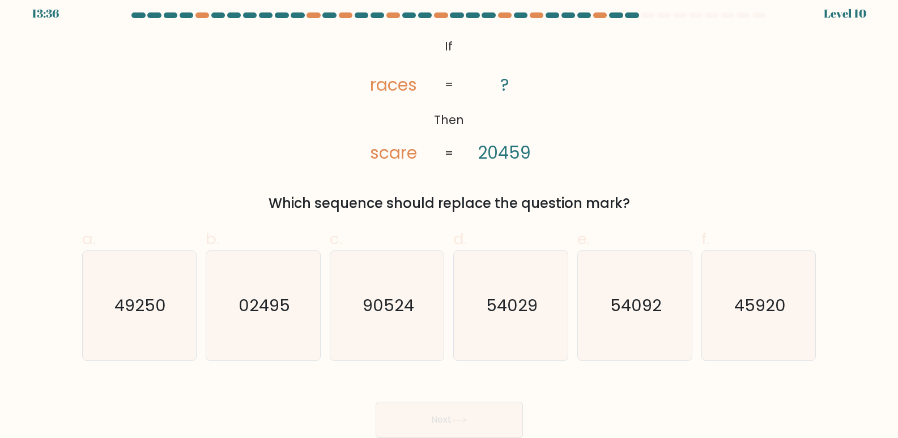
click at [406, 152] on tspan "scare" at bounding box center [393, 152] width 47 height 24
click at [509, 151] on tspan "20459" at bounding box center [504, 152] width 53 height 24
click at [364, 82] on icon "@import url('https://fonts.googleapis.com/css?family=Abril+Fatface:400,100,100i…" at bounding box center [448, 100] width 213 height 131
click at [388, 151] on tspan "scare" at bounding box center [393, 152] width 47 height 24
click at [393, 91] on tspan "races" at bounding box center [393, 85] width 47 height 24
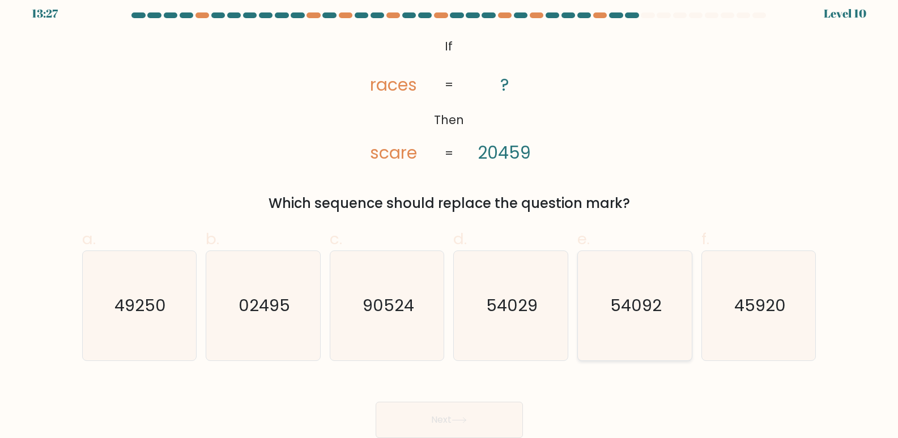
click at [674, 321] on icon "54092" at bounding box center [634, 305] width 109 height 109
click at [450, 218] on input "e. 54092" at bounding box center [449, 214] width 1 height 7
radio input "true"
click at [452, 415] on button "Next" at bounding box center [449, 420] width 147 height 36
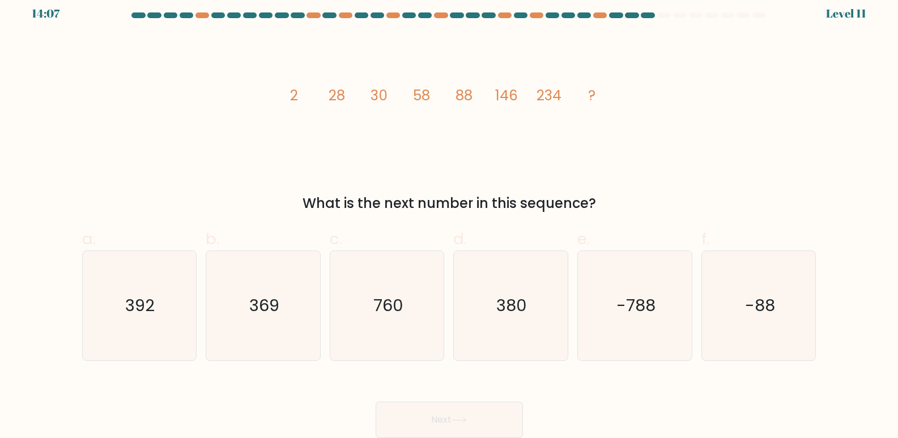
drag, startPoint x: 254, startPoint y: 79, endPoint x: 680, endPoint y: 104, distance: 426.8
click at [683, 103] on div "image/svg+xml 2 28 30 58 88 146 234 ? What is the next number in this sequence?" at bounding box center [449, 124] width 748 height 179
copy g "28 30 58 88 146 234 ?"
click at [512, 306] on text "380" at bounding box center [512, 306] width 31 height 23
click at [450, 218] on input "d. 380" at bounding box center [449, 214] width 1 height 7
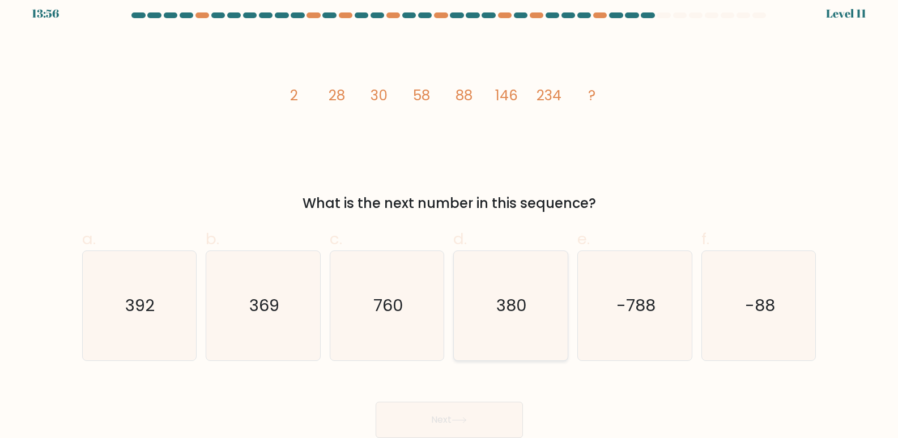
radio input "true"
click at [501, 412] on button "Next" at bounding box center [449, 420] width 147 height 36
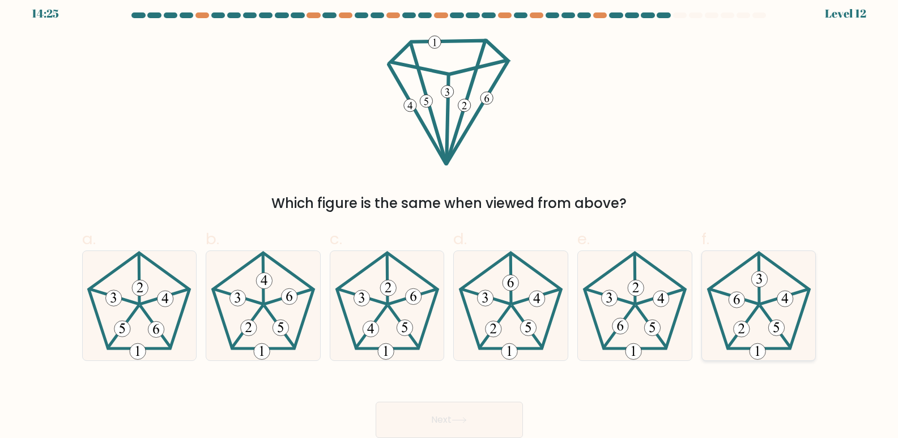
click at [765, 317] on icon at bounding box center [758, 305] width 109 height 109
click at [450, 218] on input "f." at bounding box center [449, 214] width 1 height 7
radio input "true"
click at [494, 420] on button "Next" at bounding box center [449, 420] width 147 height 36
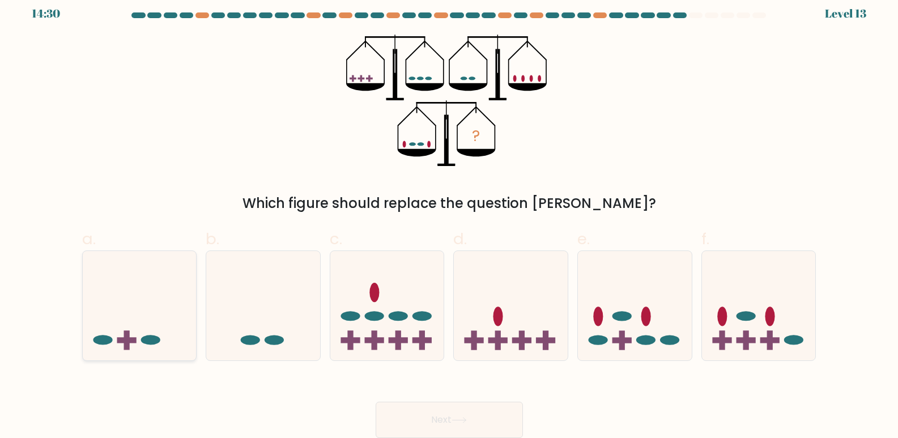
click at [176, 291] on icon at bounding box center [140, 306] width 114 height 94
click at [449, 218] on input "a." at bounding box center [449, 214] width 1 height 7
radio input "true"
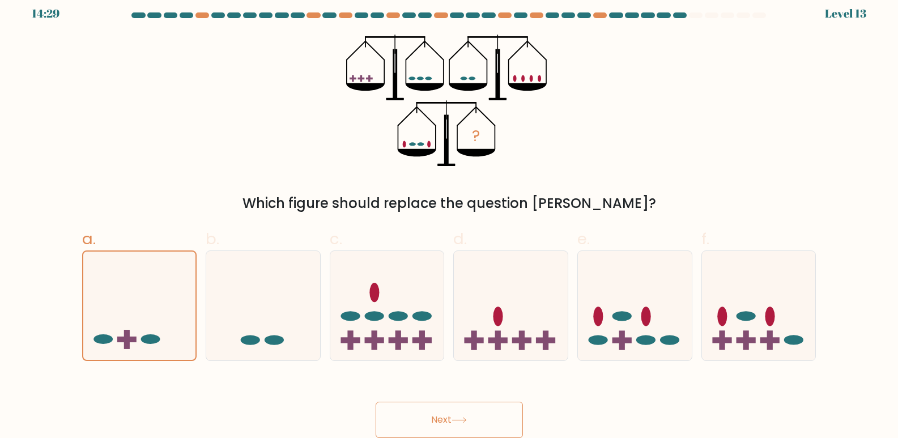
click at [478, 416] on button "Next" at bounding box center [449, 420] width 147 height 36
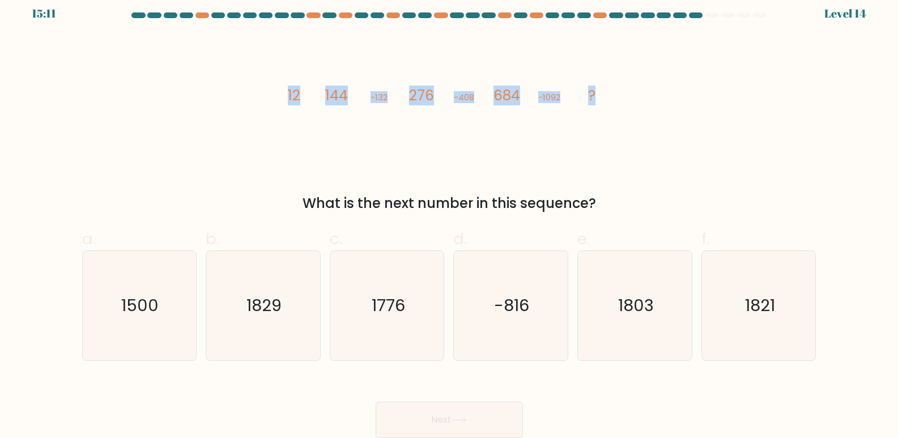
drag, startPoint x: 237, startPoint y: 87, endPoint x: 692, endPoint y: 101, distance: 455.7
click at [692, 101] on div "image/svg+xml 12 144 -132 276 -408 684 -1092 ? What is the next number in this …" at bounding box center [449, 124] width 748 height 179
copy g "12 144 -132 276 -408 684 -1092 ?"
drag, startPoint x: 195, startPoint y: 176, endPoint x: 198, endPoint y: 161, distance: 15.0
click at [196, 176] on div "image/svg+xml 12 144 -132 276 -408 684 -1092 ? What is the next number in this …" at bounding box center [449, 124] width 748 height 179
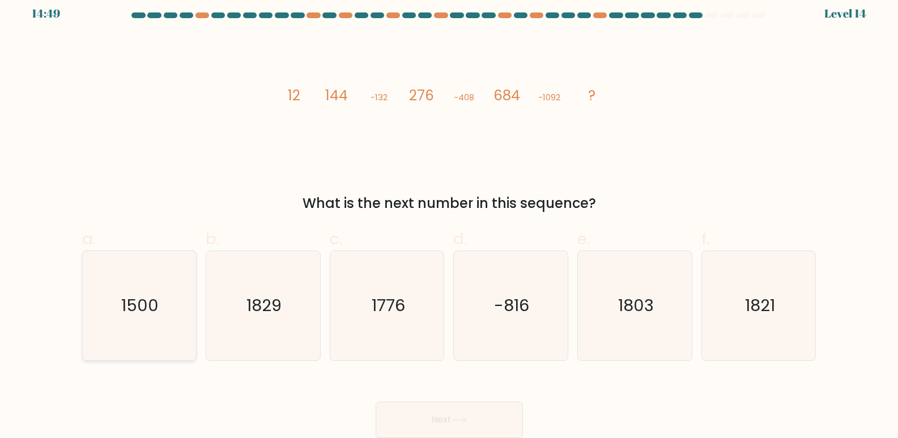
click at [152, 306] on text "1500" at bounding box center [140, 306] width 37 height 23
click at [449, 218] on input "a. 1500" at bounding box center [449, 214] width 1 height 7
radio input "true"
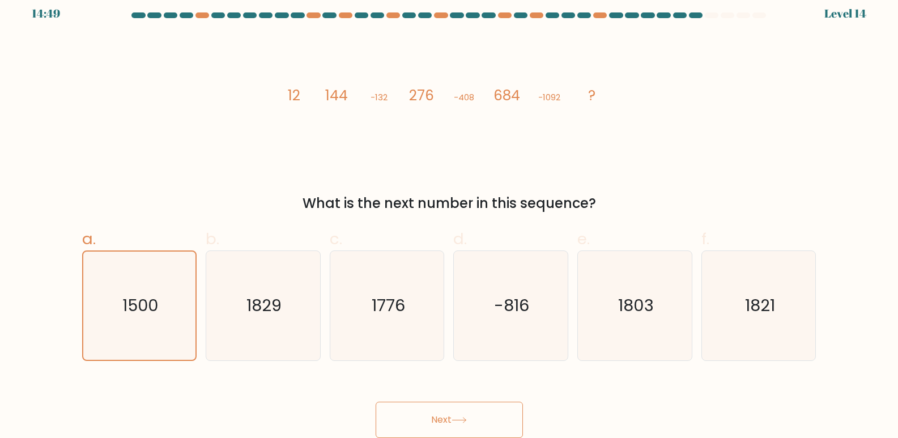
click at [448, 430] on button "Next" at bounding box center [449, 420] width 147 height 36
click at [444, 415] on button "Next" at bounding box center [449, 420] width 147 height 36
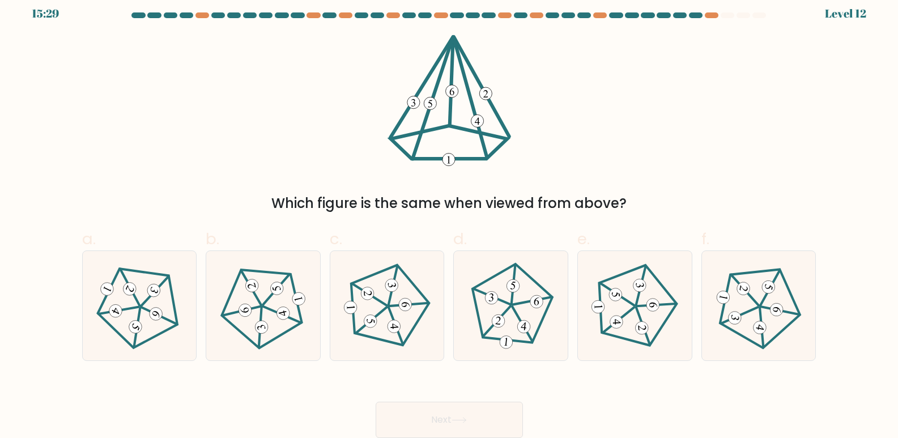
click at [67, 41] on form at bounding box center [449, 224] width 898 height 425
click at [497, 300] on icon at bounding box center [510, 305] width 87 height 87
click at [450, 218] on input "d." at bounding box center [449, 214] width 1 height 7
radio input "true"
click at [462, 417] on button "Next" at bounding box center [449, 420] width 147 height 36
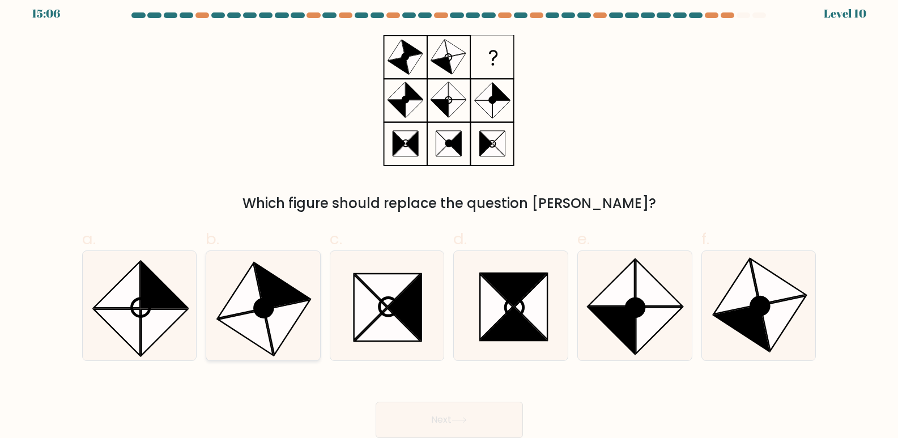
click at [254, 317] on icon at bounding box center [245, 332] width 55 height 45
click at [449, 218] on input "b." at bounding box center [449, 214] width 1 height 7
radio input "true"
click at [441, 418] on button "Next" at bounding box center [449, 420] width 147 height 36
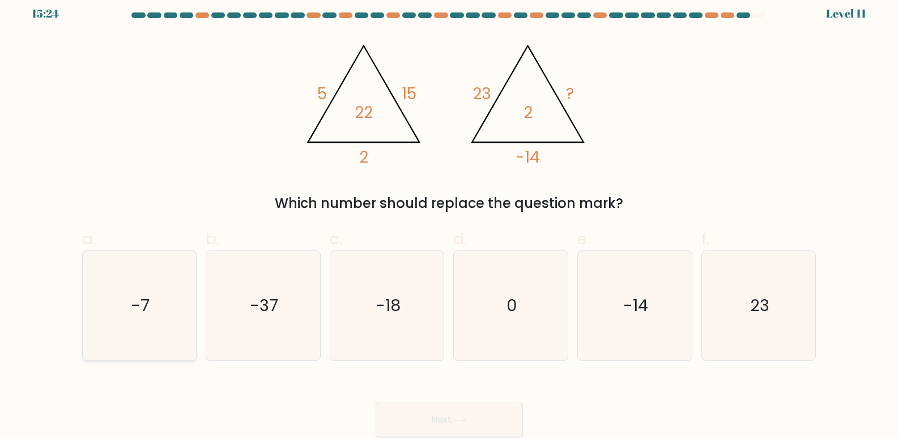
click at [129, 310] on icon "-7" at bounding box center [138, 305] width 109 height 109
click at [449, 218] on input "a. -7" at bounding box center [449, 214] width 1 height 7
radio input "true"
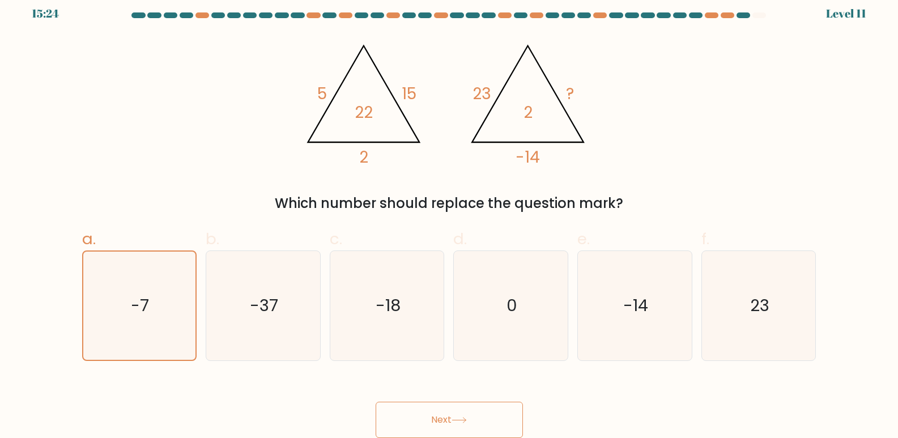
click at [425, 414] on button "Next" at bounding box center [449, 420] width 147 height 36
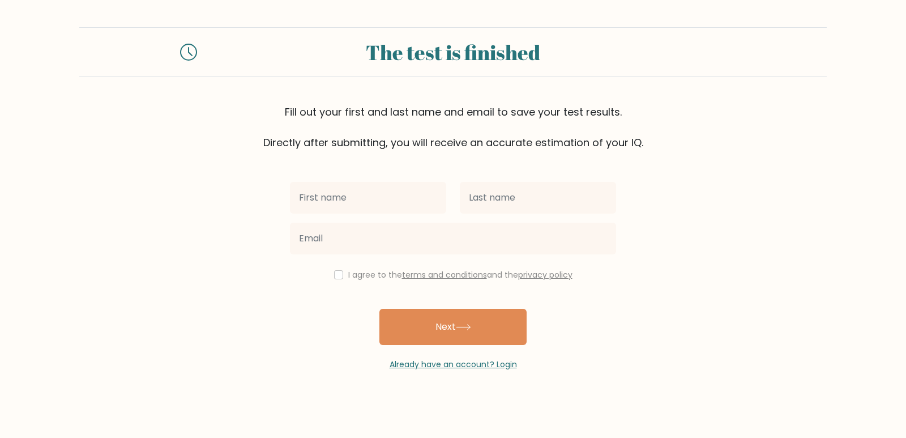
click at [390, 196] on input "text" at bounding box center [368, 198] width 156 height 32
type input "Ronilo Jr"
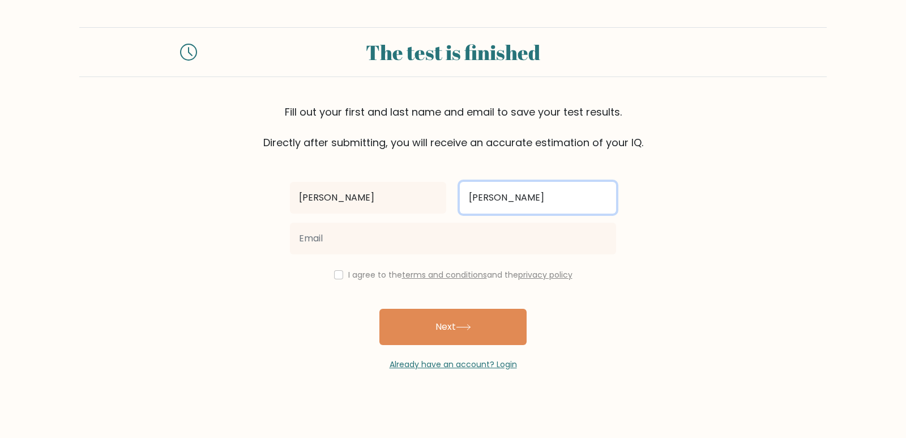
click at [513, 203] on input "Sasik" at bounding box center [538, 198] width 156 height 32
type input "Sasil"
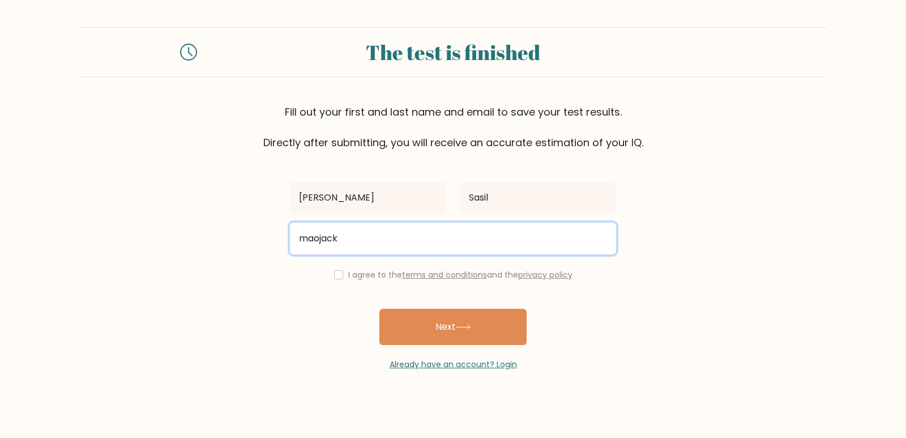
type input "maojacky89@gmail.com"
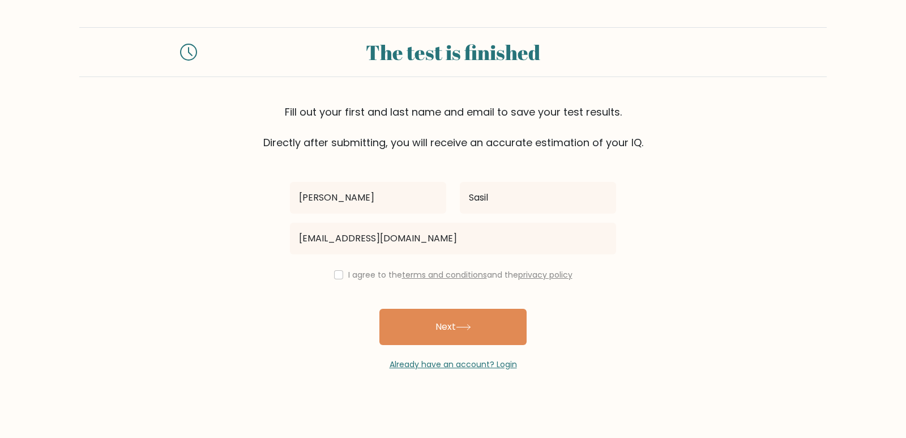
click at [374, 270] on label "I agree to the terms and conditions and the privacy policy" at bounding box center [460, 274] width 224 height 11
click at [373, 275] on label "I agree to the terms and conditions and the privacy policy" at bounding box center [460, 274] width 224 height 11
click at [334, 272] on input "checkbox" at bounding box center [338, 274] width 9 height 9
checkbox input "true"
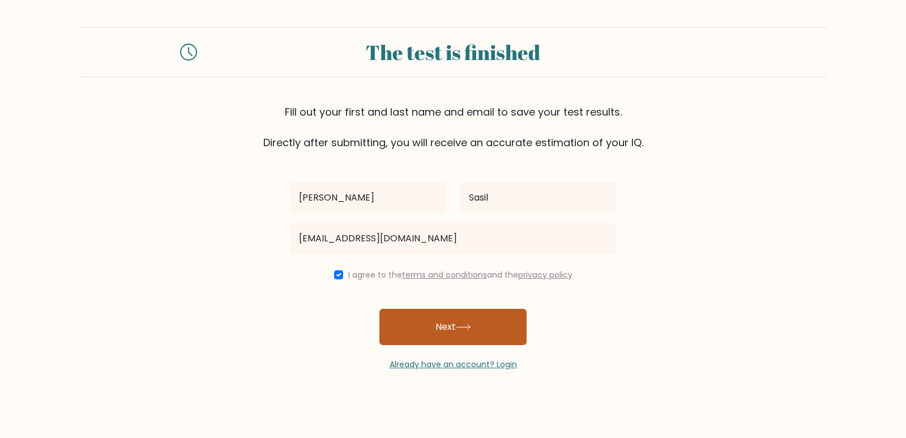
click at [410, 320] on button "Next" at bounding box center [453, 327] width 147 height 36
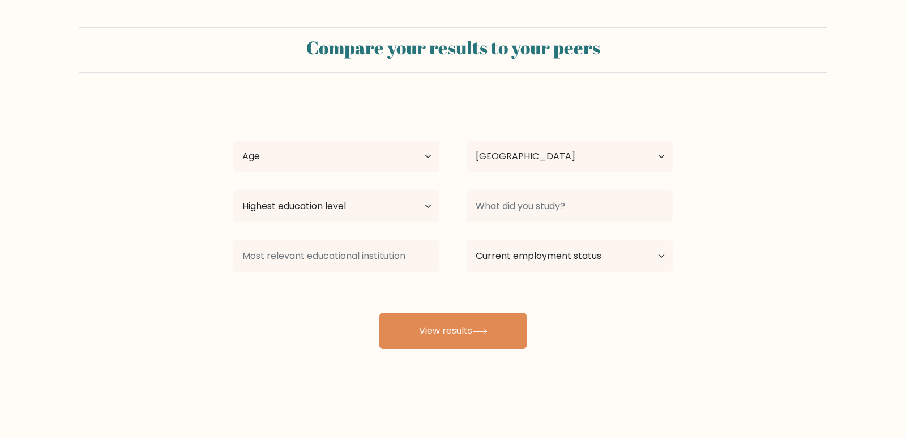
select select "PH"
click at [394, 205] on select "Highest education level No schooling Primary Lower Secondary Upper Secondary Oc…" at bounding box center [336, 206] width 206 height 32
select select "bachelors_degree"
click at [233, 190] on select "Highest education level No schooling Primary Lower Secondary Upper Secondary Oc…" at bounding box center [336, 206] width 206 height 32
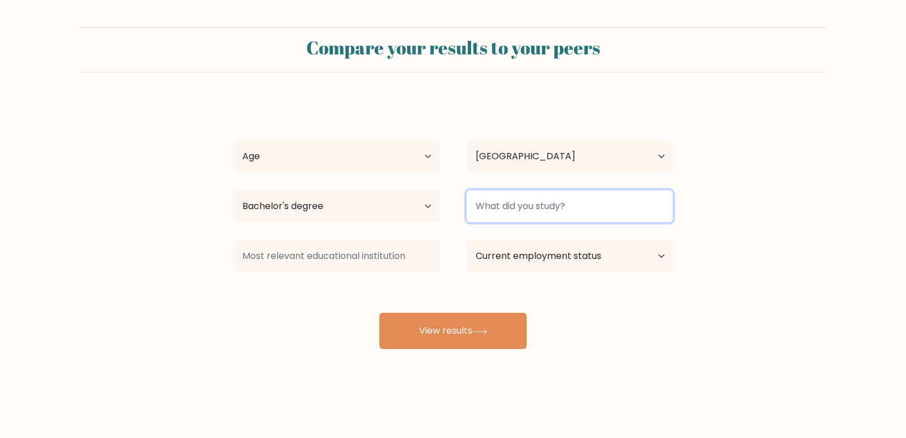
click at [549, 211] on input at bounding box center [570, 206] width 206 height 32
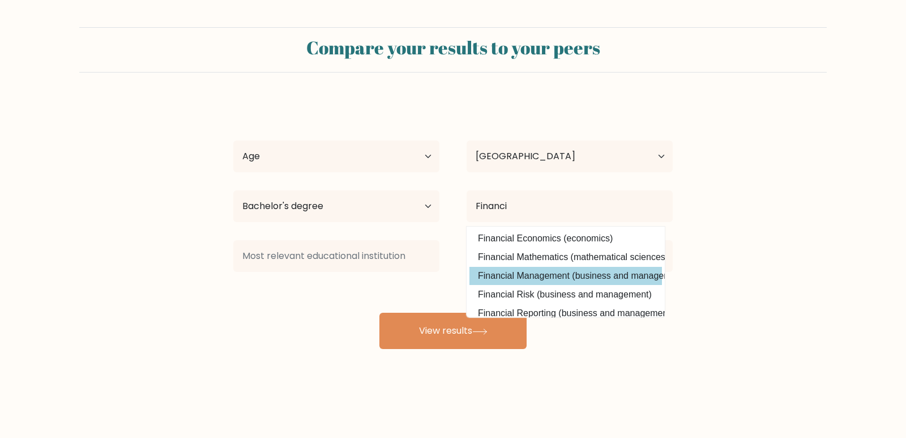
click at [636, 275] on option "Financial Management (business and management)" at bounding box center [566, 276] width 193 height 18
type input "Financial Management"
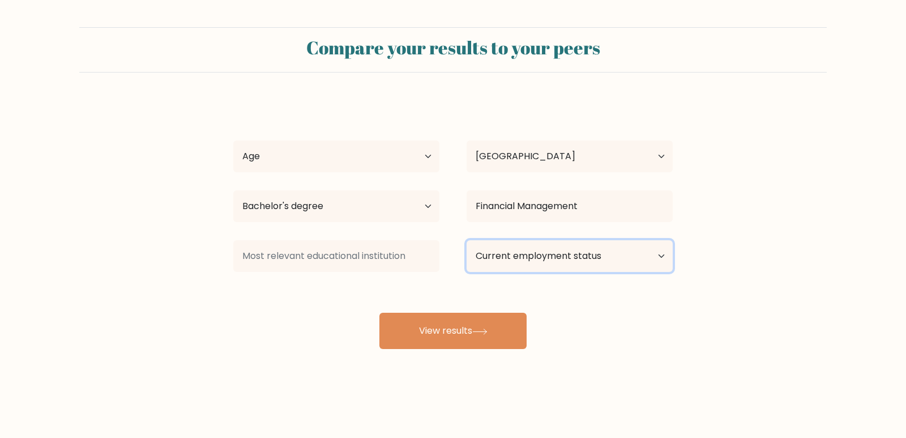
click at [551, 254] on select "Current employment status Employed Student Retired Other / prefer not to answer" at bounding box center [570, 256] width 206 height 32
select select "other"
click at [467, 240] on select "Current employment status Employed Student Retired Other / prefer not to answer" at bounding box center [570, 256] width 206 height 32
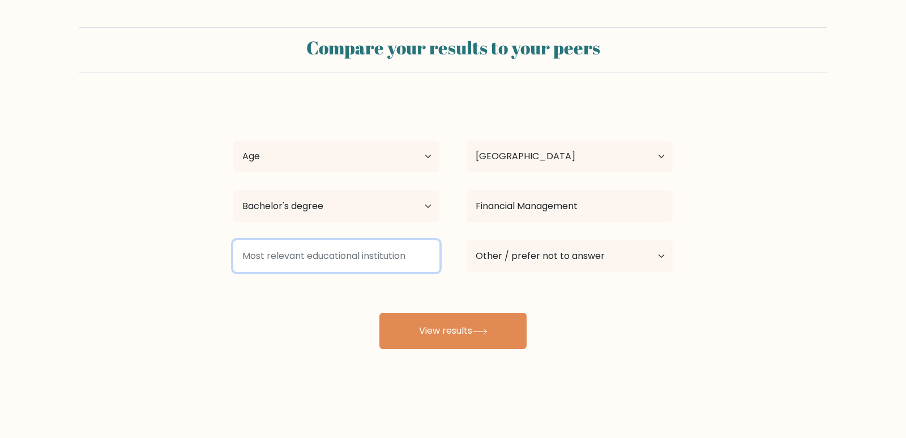
click at [371, 255] on input at bounding box center [336, 256] width 206 height 32
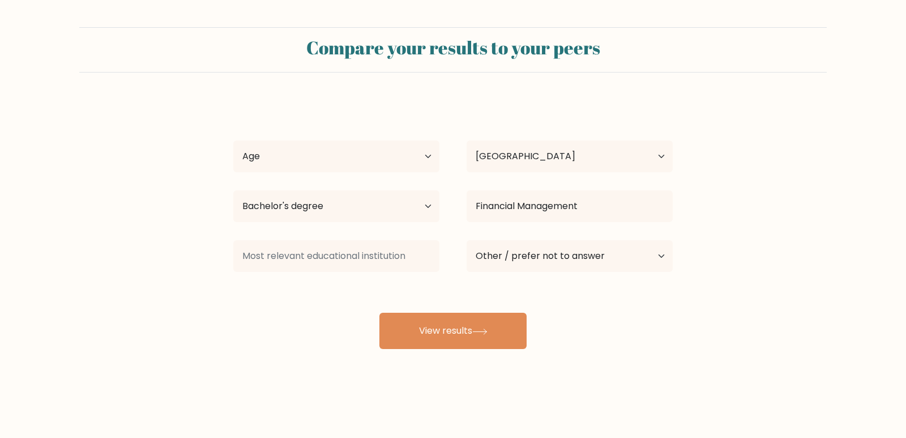
click at [406, 274] on div at bounding box center [336, 256] width 233 height 41
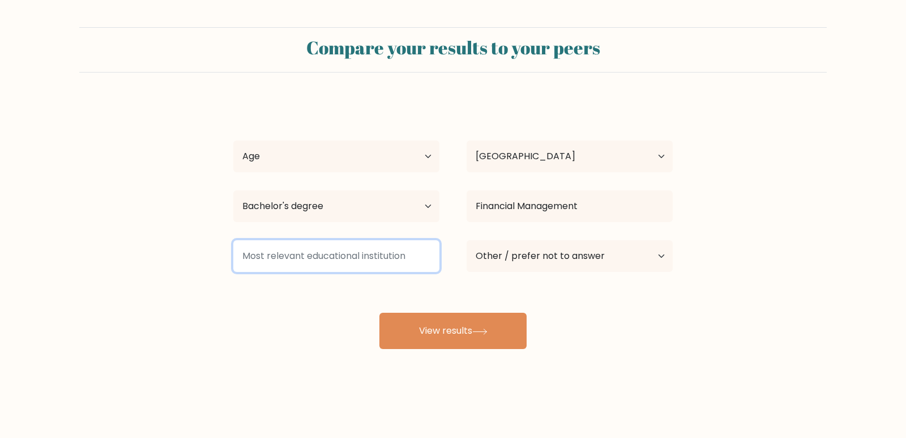
drag, startPoint x: 411, startPoint y: 256, endPoint x: 261, endPoint y: 256, distance: 150.7
click at [261, 256] on input at bounding box center [336, 256] width 206 height 32
drag, startPoint x: 247, startPoint y: 255, endPoint x: 355, endPoint y: 253, distance: 108.2
click at [355, 253] on input at bounding box center [336, 256] width 206 height 32
drag, startPoint x: 361, startPoint y: 248, endPoint x: 394, endPoint y: 250, distance: 32.4
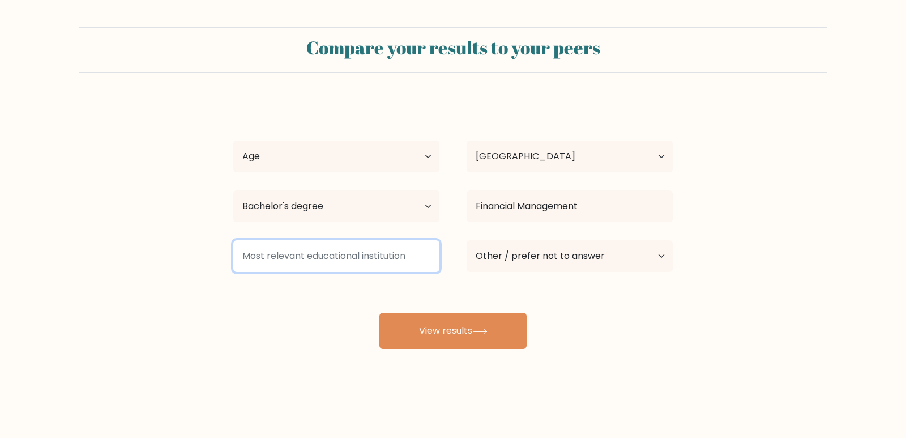
click at [362, 248] on input at bounding box center [336, 256] width 206 height 32
type input "I"
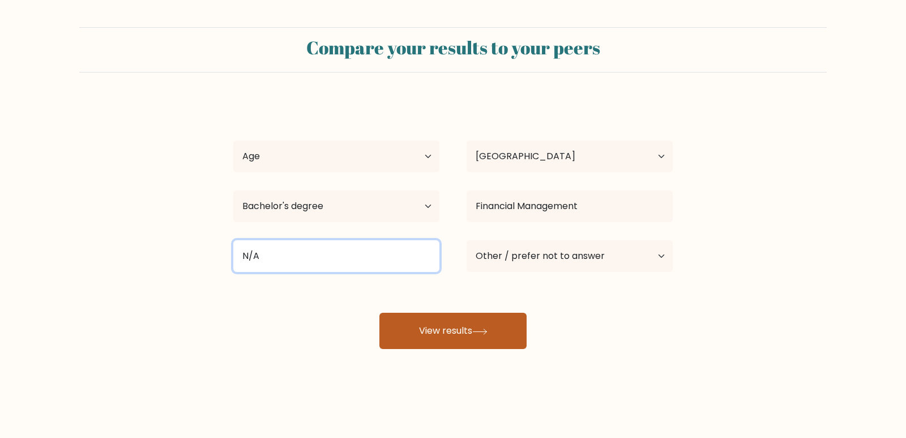
type input "N/A"
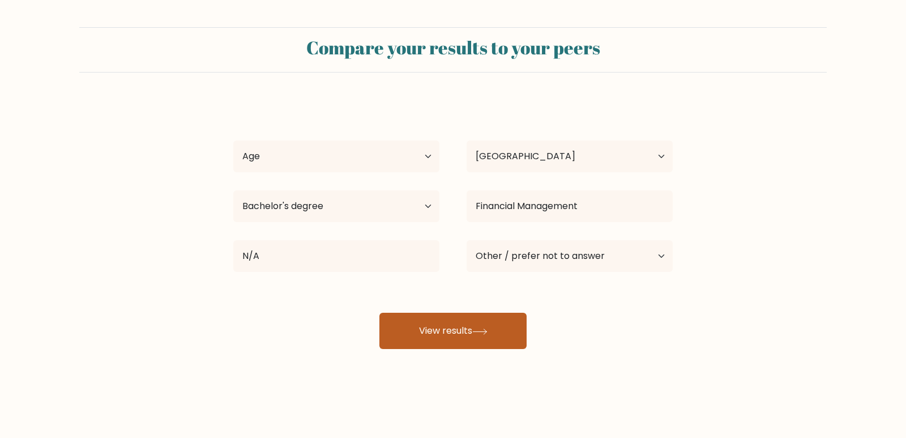
click at [514, 329] on button "View results" at bounding box center [453, 331] width 147 height 36
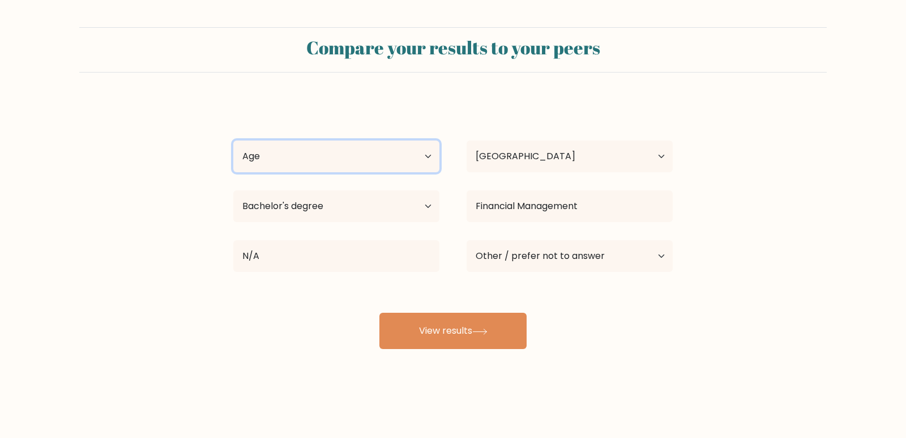
click at [365, 154] on select "Age Under 18 years old 18-24 years old 25-34 years old 35-44 years old 45-54 ye…" at bounding box center [336, 156] width 206 height 32
select select "18_24"
click at [233, 140] on select "Age Under 18 years old 18-24 years old 25-34 years old 35-44 years old 45-54 ye…" at bounding box center [336, 156] width 206 height 32
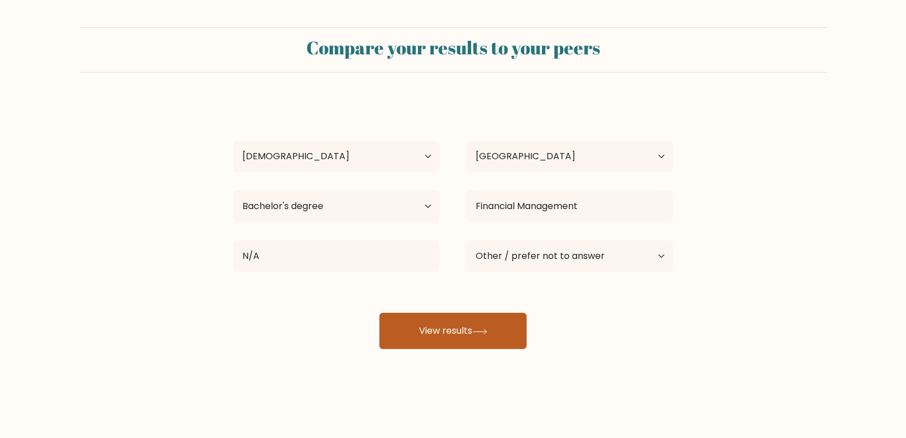
click at [435, 323] on button "View results" at bounding box center [453, 331] width 147 height 36
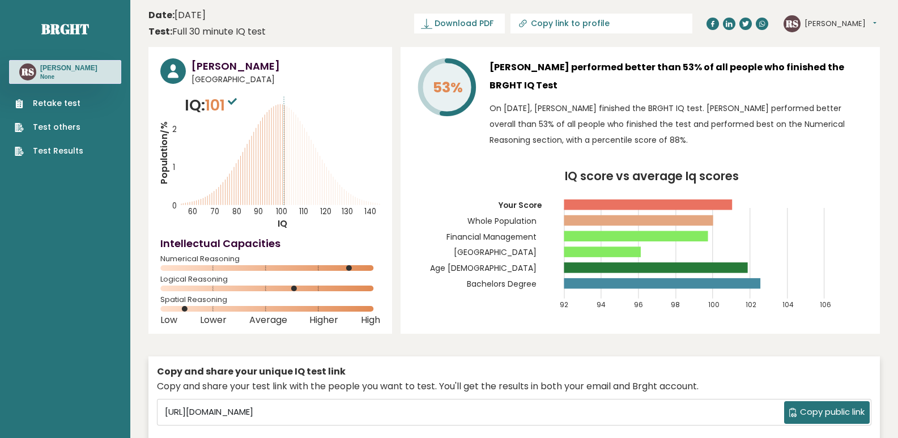
click at [404, 57] on div "53% [PERSON_NAME] performed better than 53% of all people who finished the BRGH…" at bounding box center [640, 190] width 479 height 287
